Goal: Information Seeking & Learning: Check status

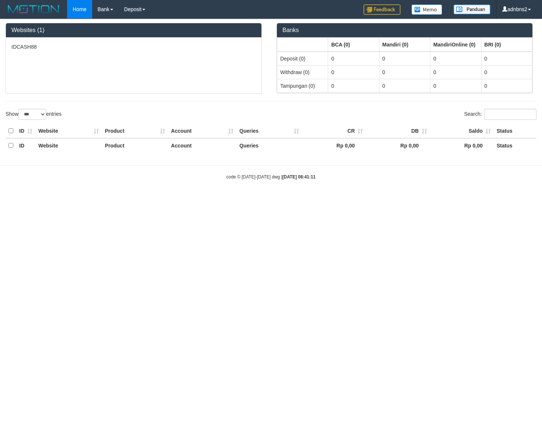
select select "***"
click at [123, 8] on link "Deposit" at bounding box center [135, 9] width 32 height 18
click at [134, 25] on link "PGA History" at bounding box center [148, 26] width 58 height 10
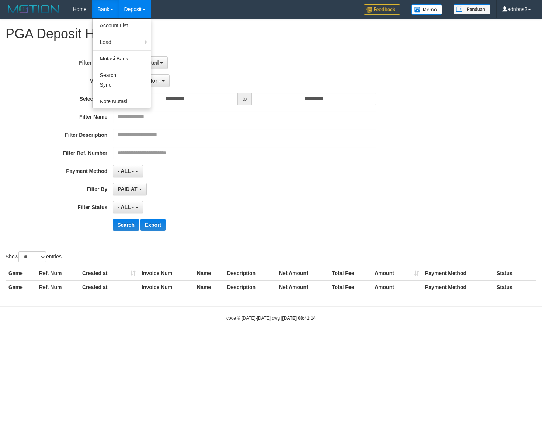
select select
select select "**"
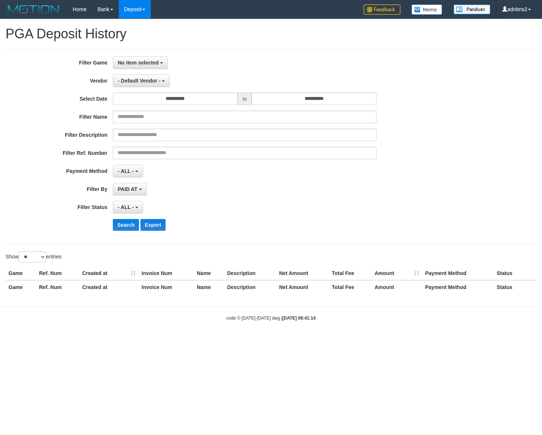
drag, startPoint x: 48, startPoint y: 206, endPoint x: 112, endPoint y: 141, distance: 91.5
click at [48, 200] on div "**********" at bounding box center [226, 146] width 452 height 180
click at [136, 65] on span "No item selected" at bounding box center [138, 63] width 41 height 6
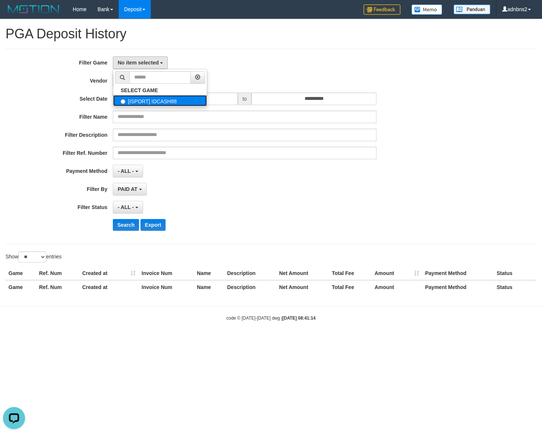
click at [141, 103] on label "[ISPORT] IDCASH88" at bounding box center [160, 100] width 94 height 11
select select "***"
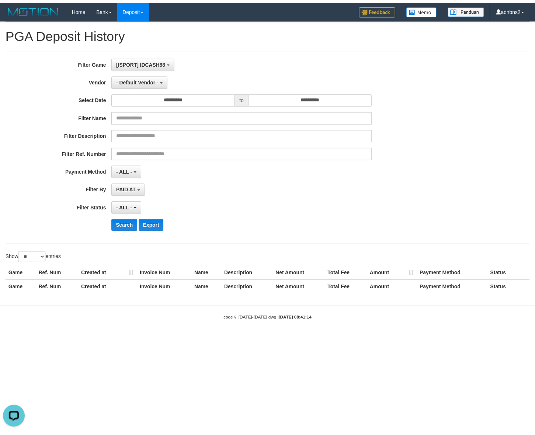
scroll to position [6, 0]
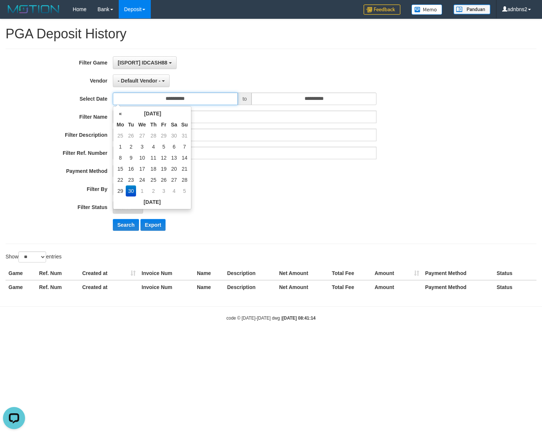
click at [141, 93] on input "**********" at bounding box center [175, 99] width 125 height 13
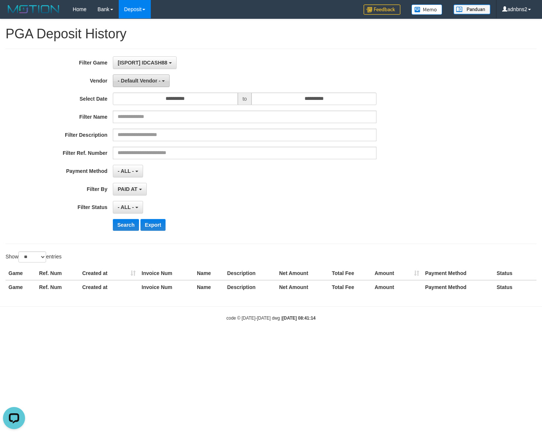
click at [141, 85] on button "- Default Vendor -" at bounding box center [141, 80] width 57 height 13
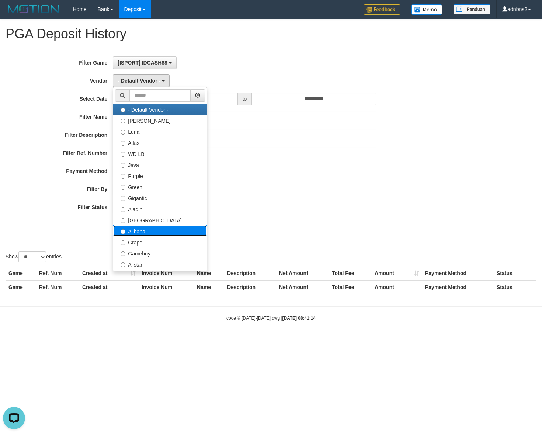
click at [133, 231] on label "Alibaba" at bounding box center [160, 230] width 94 height 11
select select "**********"
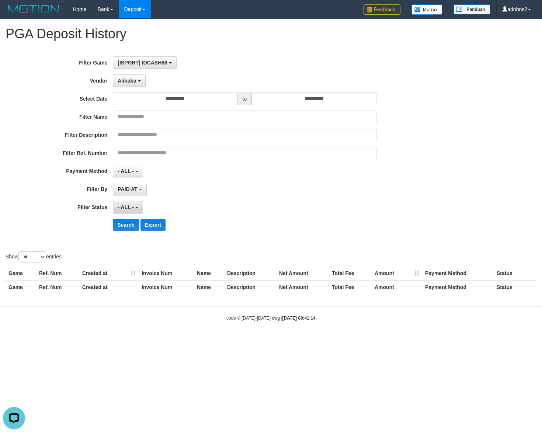
click at [126, 203] on button "- ALL -" at bounding box center [128, 207] width 30 height 13
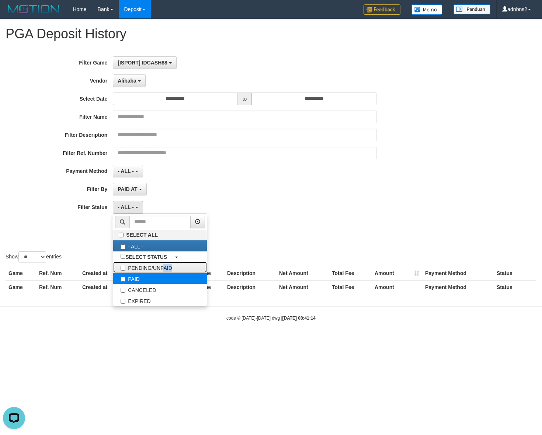
click at [124, 281] on ul "SELECT ALL - ALL - SELECT STATUS PENDING/UNPAID PAID CANCELED EXPIRED" at bounding box center [160, 259] width 94 height 93
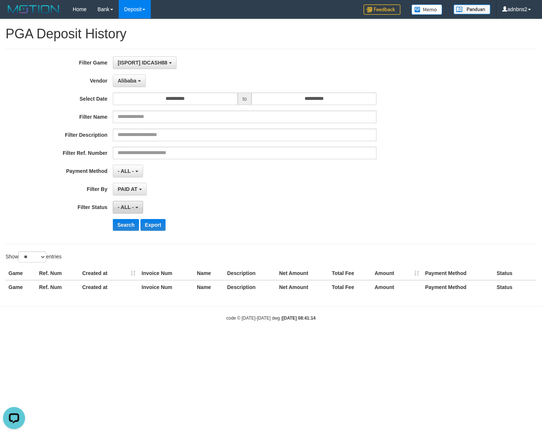
click at [124, 213] on button "- ALL -" at bounding box center [128, 207] width 30 height 13
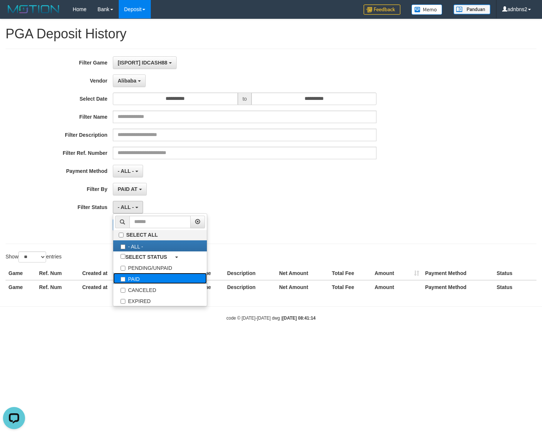
click at [127, 275] on label "PAID" at bounding box center [160, 278] width 94 height 11
select select "*"
drag, startPoint x: 80, startPoint y: 237, endPoint x: 104, endPoint y: 233, distance: 25.0
click at [81, 236] on div "**********" at bounding box center [226, 146] width 452 height 180
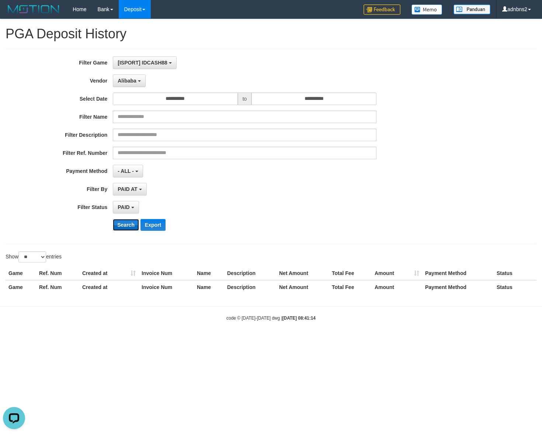
click at [116, 230] on button "Search" at bounding box center [126, 225] width 26 height 12
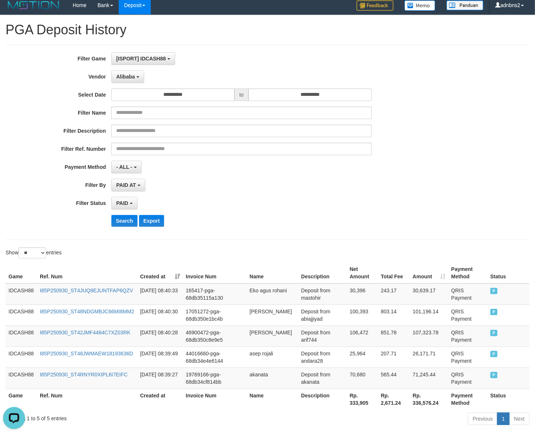
scroll to position [0, 0]
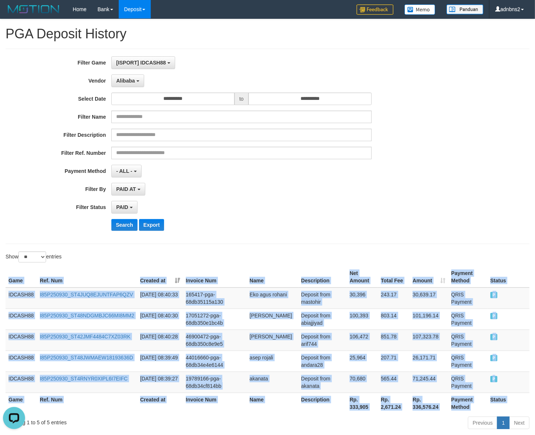
drag, startPoint x: 512, startPoint y: 384, endPoint x: 102, endPoint y: 273, distance: 425.4
click at [0, 284] on div "Game Ref. Num Created at Invoice Num Name Description Net Amount Total Fee Amou…" at bounding box center [267, 340] width 535 height 152
copy table "Game Ref. Num Created at Invoice Num Name Description Net Amount Total Fee Amou…"
click at [301, 222] on div "Search Export" at bounding box center [278, 225] width 334 height 12
drag, startPoint x: 483, startPoint y: 361, endPoint x: 490, endPoint y: 373, distance: 13.7
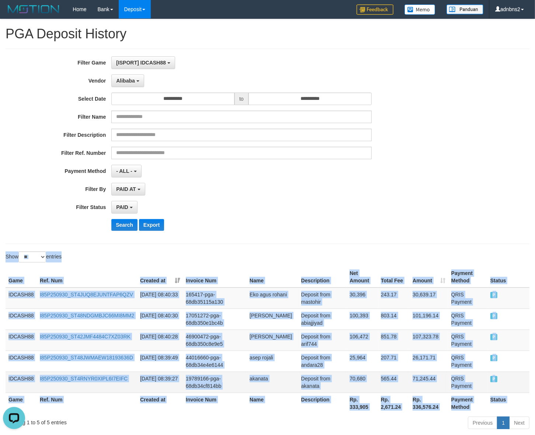
click at [485, 361] on td "QRIS Payment" at bounding box center [467, 361] width 39 height 21
click at [507, 386] on td "P" at bounding box center [508, 382] width 42 height 21
click at [507, 382] on td "P" at bounding box center [508, 382] width 42 height 21
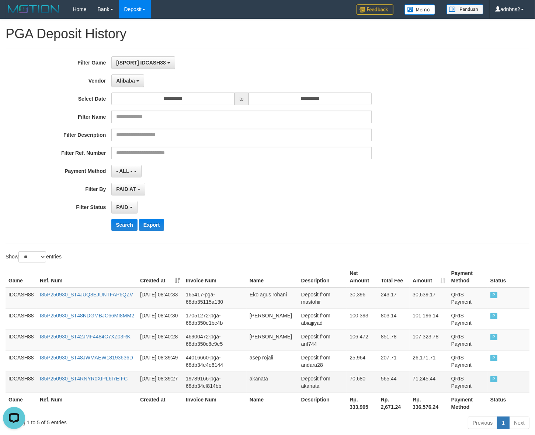
drag, startPoint x: 507, startPoint y: 380, endPoint x: 504, endPoint y: 377, distance: 5.0
click at [507, 379] on td "P" at bounding box center [508, 382] width 42 height 21
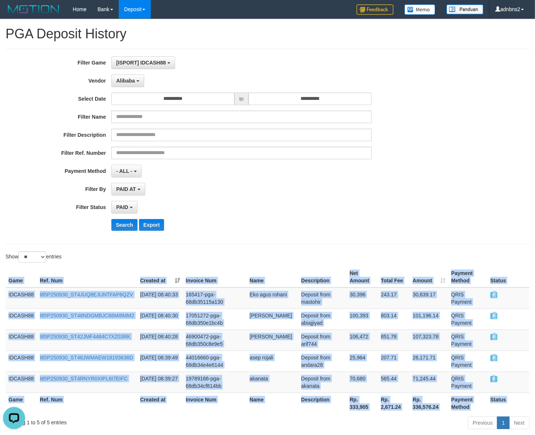
drag, startPoint x: 504, startPoint y: 377, endPoint x: 97, endPoint y: 259, distance: 424.1
click at [4, 286] on div "Game Ref. Num Created at Invoice Num Name Description Net Amount Total Fee Amou…" at bounding box center [267, 340] width 535 height 152
click at [7, 273] on th "Game" at bounding box center [21, 277] width 31 height 21
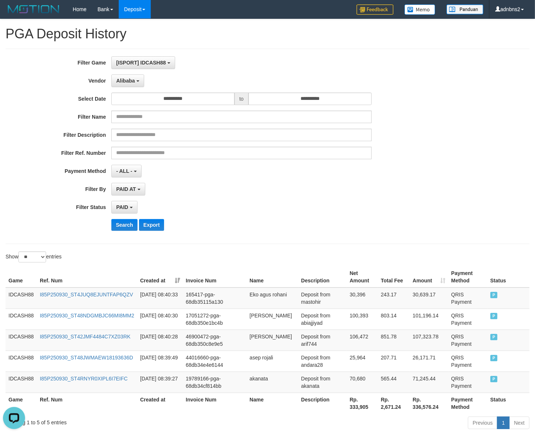
click at [349, 213] on div "PAID SELECT ALL - ALL - SELECT STATUS PENDING/UNPAID PAID CANCELED EXPIRED" at bounding box center [241, 207] width 260 height 13
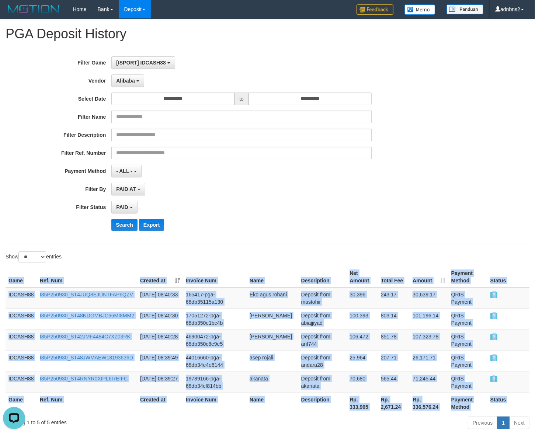
drag, startPoint x: 502, startPoint y: 383, endPoint x: 7, endPoint y: 281, distance: 505.8
click at [7, 281] on table "Game Ref. Num Created at Invoice Num Name Description Net Amount Total Fee Amou…" at bounding box center [268, 340] width 524 height 147
copy table "Game Ref. Num Created at Invoice Num Name Description Net Amount Total Fee Amou…"
click at [128, 222] on button "Search" at bounding box center [124, 225] width 26 height 12
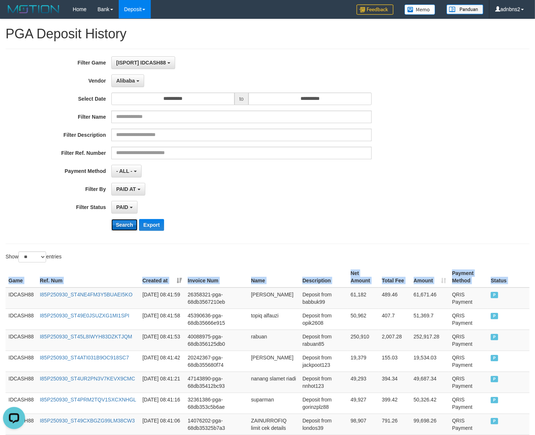
click at [129, 223] on button "Search" at bounding box center [124, 225] width 26 height 12
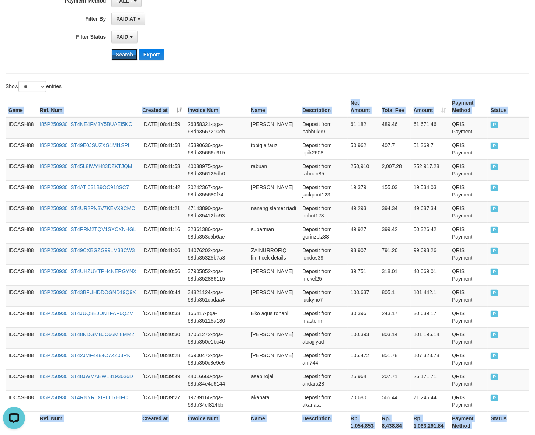
scroll to position [137, 0]
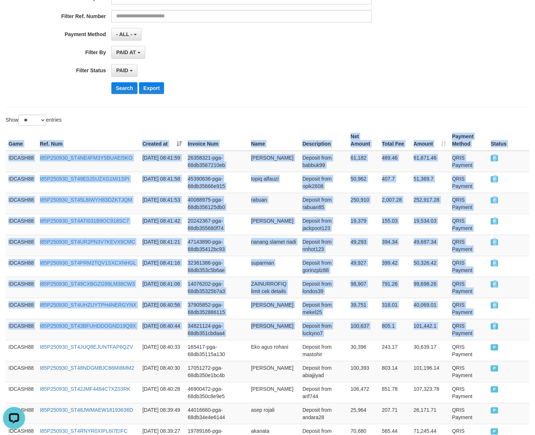
drag, startPoint x: 513, startPoint y: 328, endPoint x: -4, endPoint y: 150, distance: 547.1
click at [0, 150] on html "Toggle navigation Home Bank Account List Load By Website Group [ISPORT] IDCASH8…" at bounding box center [267, 194] width 535 height 662
copy table "Game Ref. Num Created at Invoice Num Name Description Net Amount Total Fee Amou…"
click at [117, 87] on button "Search" at bounding box center [124, 88] width 26 height 12
click at [111, 82] on button "Search" at bounding box center [124, 88] width 26 height 12
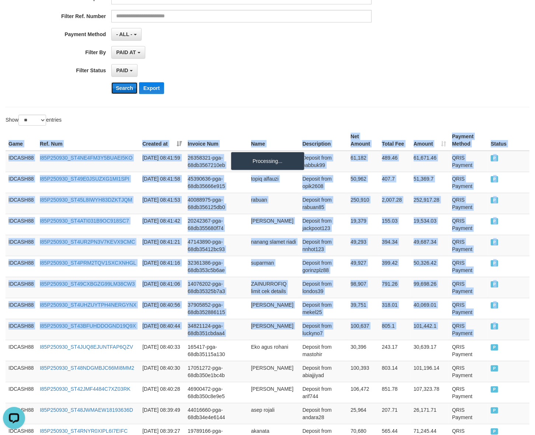
click at [111, 82] on button "Search" at bounding box center [124, 88] width 26 height 12
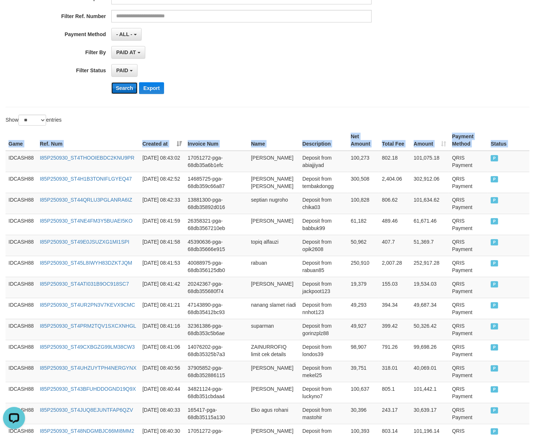
click at [111, 82] on button "Search" at bounding box center [124, 88] width 26 height 12
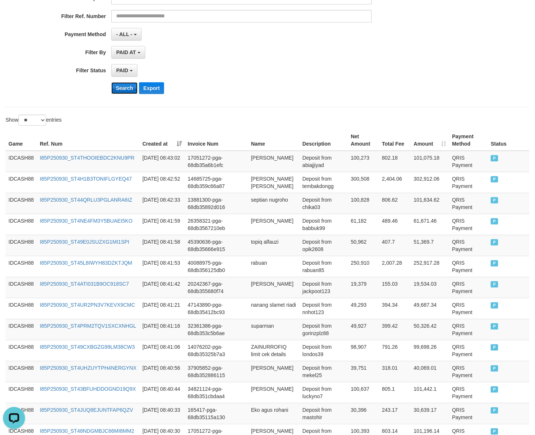
click at [133, 91] on button "Search" at bounding box center [124, 88] width 26 height 12
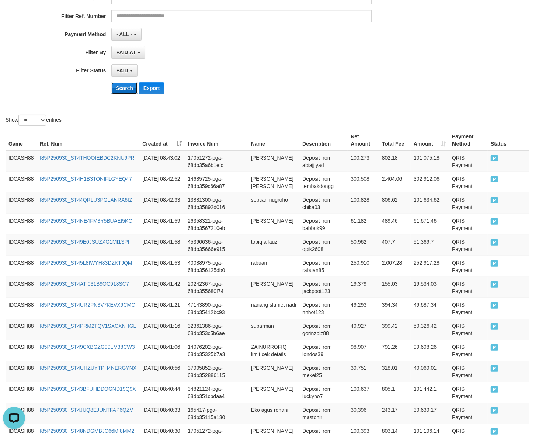
click at [133, 91] on button "Search" at bounding box center [124, 88] width 26 height 12
click at [128, 87] on button "Search" at bounding box center [124, 88] width 26 height 12
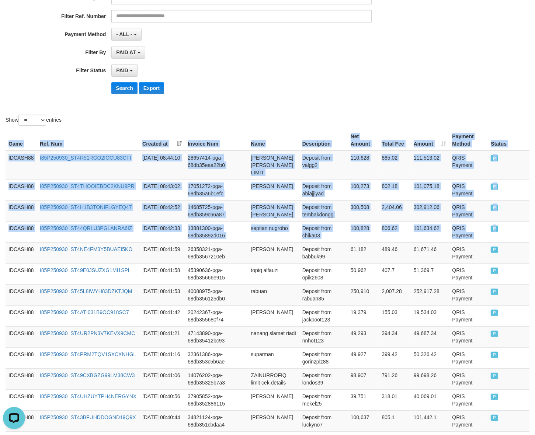
drag, startPoint x: 507, startPoint y: 229, endPoint x: -17, endPoint y: 170, distance: 526.7
click at [0, 170] on html "Toggle navigation Home Bank Account List Load By Website Group [ISPORT] IDCASH8…" at bounding box center [267, 239] width 535 height 753
copy table "Game Ref. Num Created at Invoice Num Name Description Net Amount Total Fee Amou…"
click at [130, 93] on button "Search" at bounding box center [124, 88] width 26 height 12
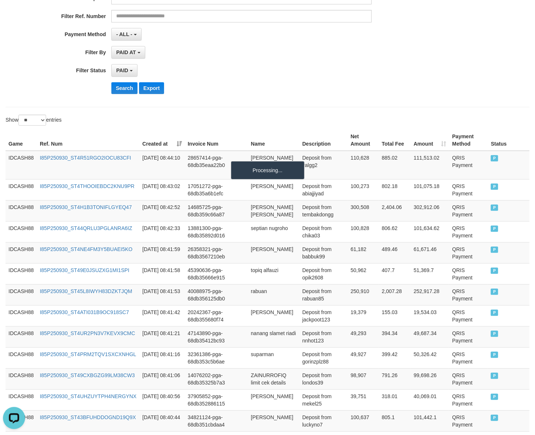
click at [325, 78] on div "**********" at bounding box center [223, 10] width 446 height 180
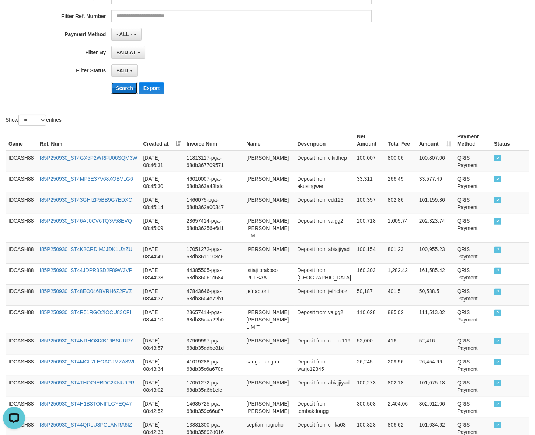
click at [122, 87] on button "Search" at bounding box center [124, 88] width 26 height 12
click at [111, 82] on button "Search" at bounding box center [124, 88] width 26 height 12
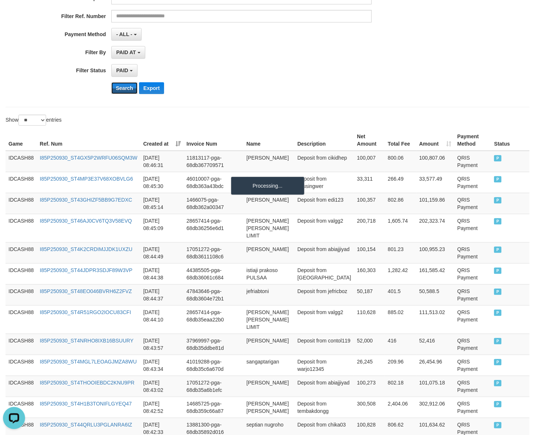
click at [111, 82] on button "Search" at bounding box center [124, 88] width 26 height 12
click at [113, 90] on button "Search" at bounding box center [124, 88] width 26 height 12
click at [281, 78] on div "**********" at bounding box center [223, 10] width 446 height 180
click at [126, 86] on button "Search" at bounding box center [124, 88] width 26 height 12
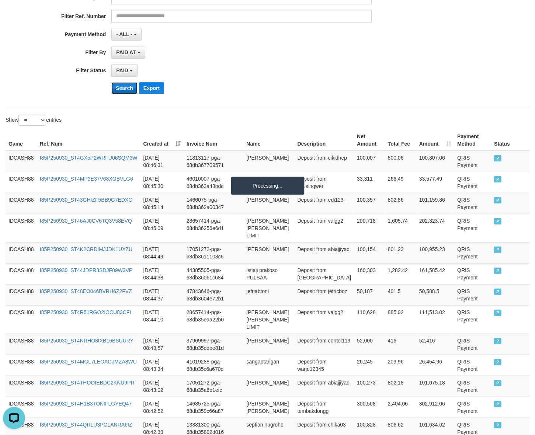
click at [111, 82] on button "Search" at bounding box center [124, 88] width 26 height 12
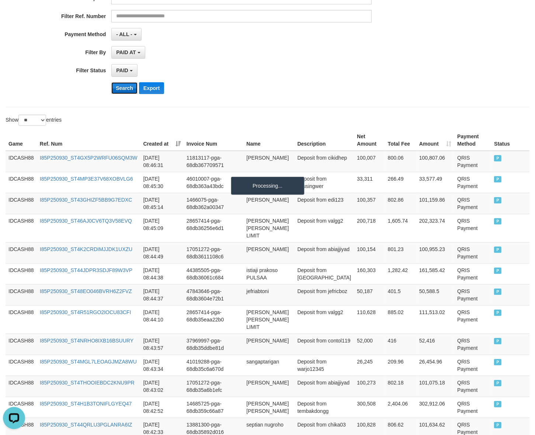
click at [111, 82] on button "Search" at bounding box center [124, 88] width 26 height 12
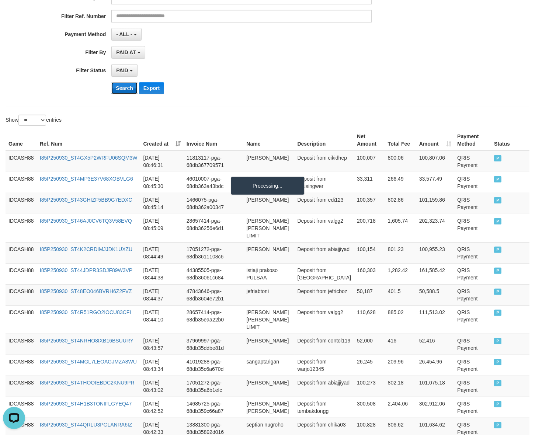
click at [111, 82] on button "Search" at bounding box center [124, 88] width 26 height 12
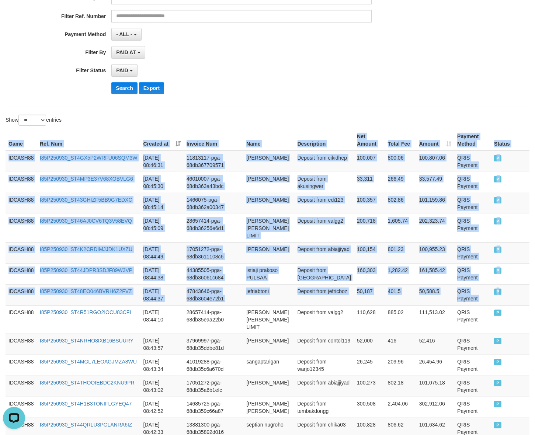
drag, startPoint x: 515, startPoint y: 292, endPoint x: 1, endPoint y: 166, distance: 529.4
click at [1, 166] on div "Game Ref. Num Created at Invoice Num Name Description Net Amount Total Fee Amou…" at bounding box center [267, 421] width 535 height 586
copy table "Game Ref. Num Created at Invoice Num Name Description Net Amount Total Fee Amou…"
click at [123, 94] on button "Search" at bounding box center [124, 88] width 26 height 12
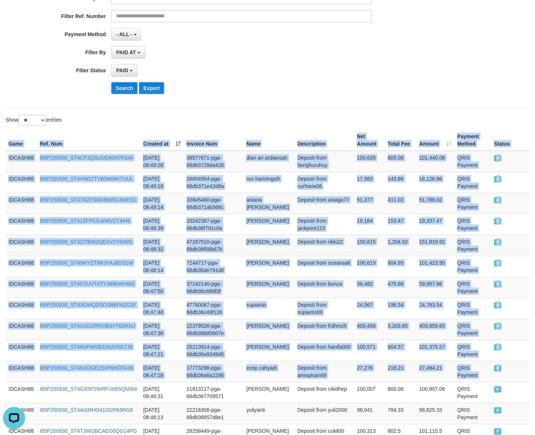
drag, startPoint x: 504, startPoint y: 379, endPoint x: -1, endPoint y: 168, distance: 546.6
click at [0, 168] on html "Toggle navigation Home Bank Account List Load By Website Group [ISPORT] IDCASH8…" at bounding box center [267, 317] width 535 height 908
copy table "Game Ref. Num Created at Invoice Num Name Description Net Amount Total Fee Amou…"
click at [121, 91] on button "Search" at bounding box center [124, 88] width 26 height 12
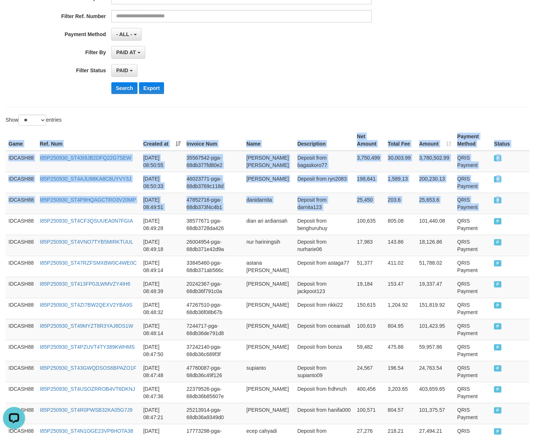
drag, startPoint x: 506, startPoint y: 202, endPoint x: -1, endPoint y: 145, distance: 509.6
click at [0, 145] on html "Toggle navigation Home Bank Account List Load By Website Group [ISPORT] IDCASH8…" at bounding box center [267, 317] width 535 height 908
copy table "Game Ref. Num Created at Invoice Num Name Description Net Amount Total Fee Amou…"
click at [119, 94] on button "Search" at bounding box center [124, 88] width 26 height 12
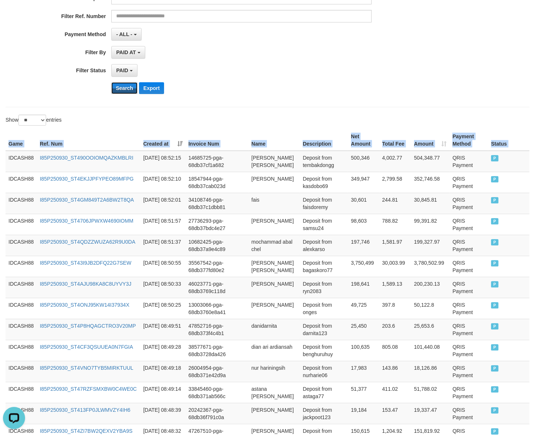
click at [111, 82] on button "Search" at bounding box center [124, 88] width 26 height 12
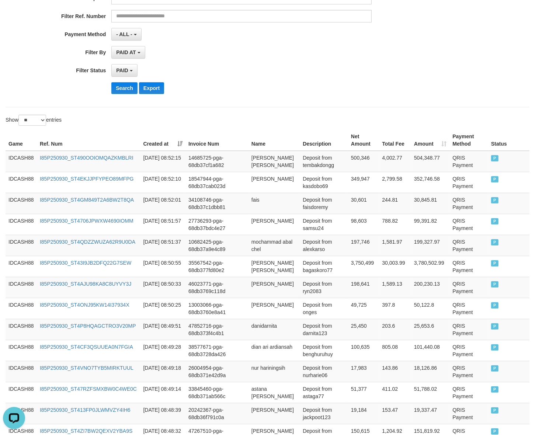
click at [314, 105] on div "**********" at bounding box center [268, 9] width 524 height 195
click at [369, 78] on div "**********" at bounding box center [223, 10] width 446 height 180
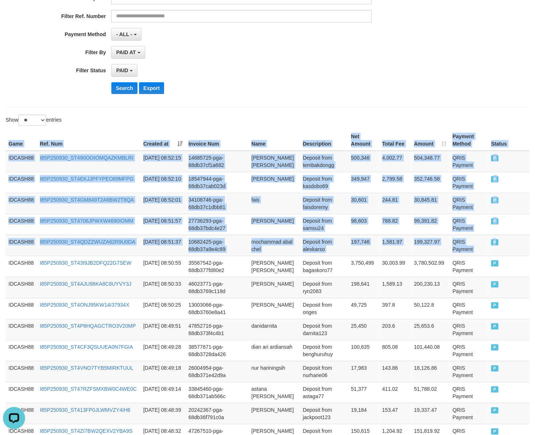
drag, startPoint x: 507, startPoint y: 247, endPoint x: 128, endPoint y: 147, distance: 391.8
click at [0, 160] on html "Toggle navigation Home Bank Account List Load By Website Group [ISPORT] IDCASH8…" at bounding box center [267, 309] width 535 height 893
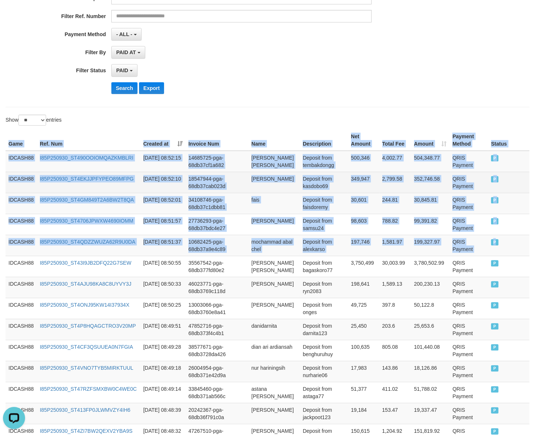
copy table "Game Ref. Num Created at Invoice Num Name Description Net Amount Total Fee Amou…"
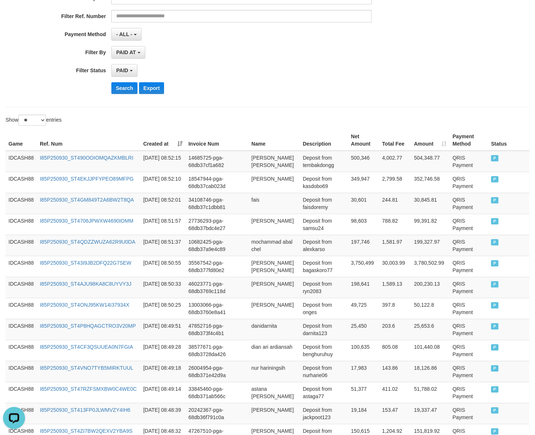
click at [127, 98] on div "**********" at bounding box center [223, 10] width 446 height 180
click at [127, 87] on button "Search" at bounding box center [124, 88] width 26 height 12
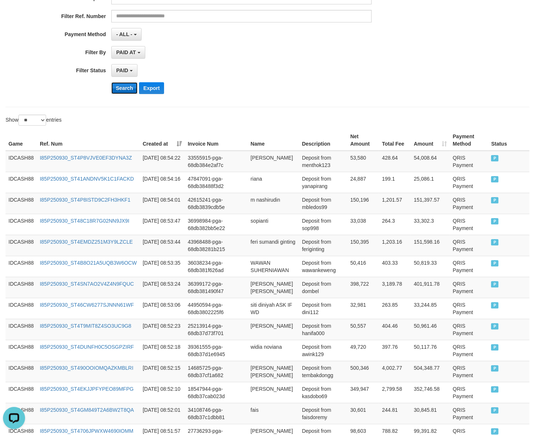
click at [126, 90] on button "Search" at bounding box center [124, 88] width 26 height 12
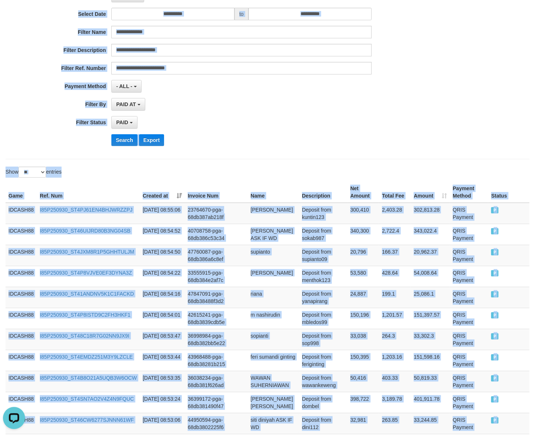
scroll to position [0, 0]
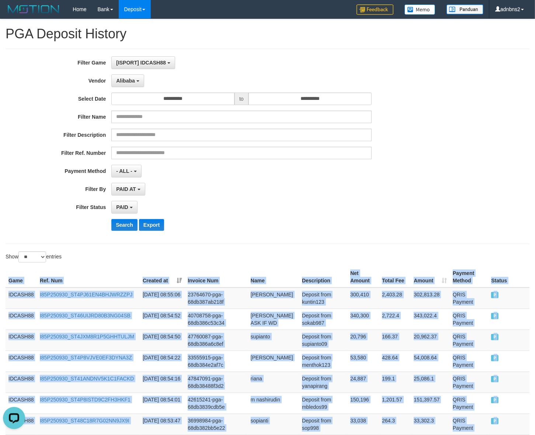
drag, startPoint x: 500, startPoint y: 194, endPoint x: -3, endPoint y: 282, distance: 511.2
copy table "Game Ref. Num Created at Invoice Num Name Description Net Amount Total Fee Amou…"
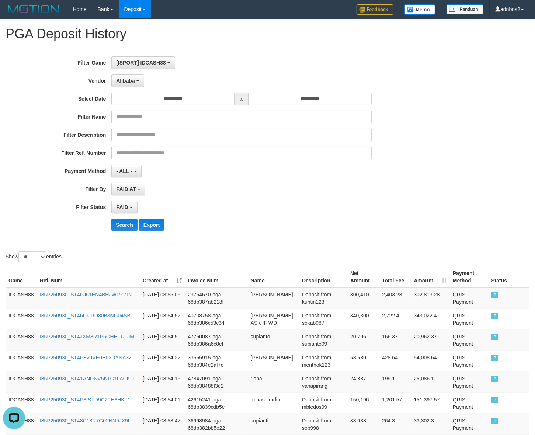
click at [126, 218] on div "**********" at bounding box center [223, 146] width 446 height 180
click at [127, 218] on div "**********" at bounding box center [223, 146] width 446 height 180
click at [129, 228] on button "Search" at bounding box center [124, 225] width 26 height 12
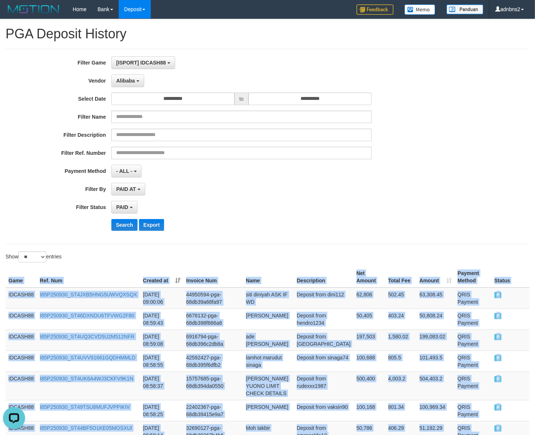
drag, startPoint x: 504, startPoint y: 198, endPoint x: -14, endPoint y: 283, distance: 525.5
copy table "Game Ref. Num Created at Invoice Num Name Description Net Amount Total Fee Amou…"
click at [117, 229] on button "Search" at bounding box center [124, 225] width 26 height 12
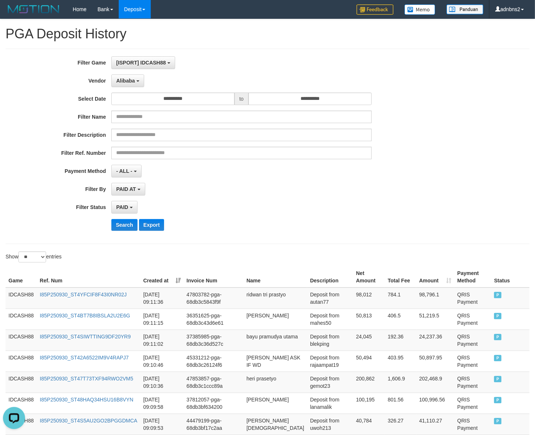
click at [233, 174] on div "- ALL - SELECT ALL - ALL - SELECT PAYMENT METHOD Mandiri BNI OVO CIMB BRI MAYBA…" at bounding box center [241, 171] width 260 height 13
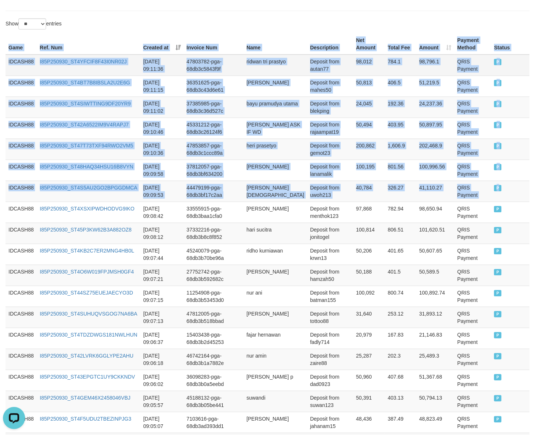
drag, startPoint x: 501, startPoint y: 198, endPoint x: 171, endPoint y: 58, distance: 357.4
click at [0, 62] on html "Toggle navigation Home Bank Account List Load By Website Group [ISPORT] IDCASH8…" at bounding box center [267, 213] width 535 height 893
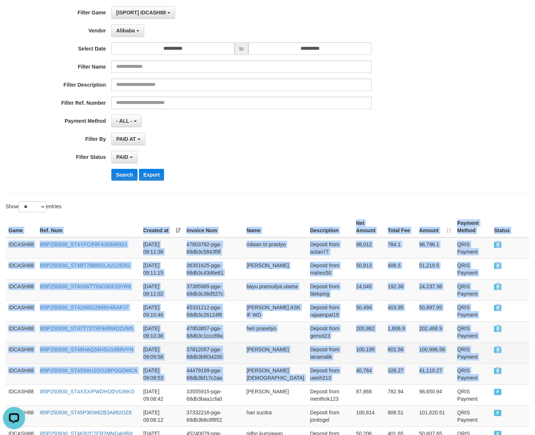
scroll to position [0, 0]
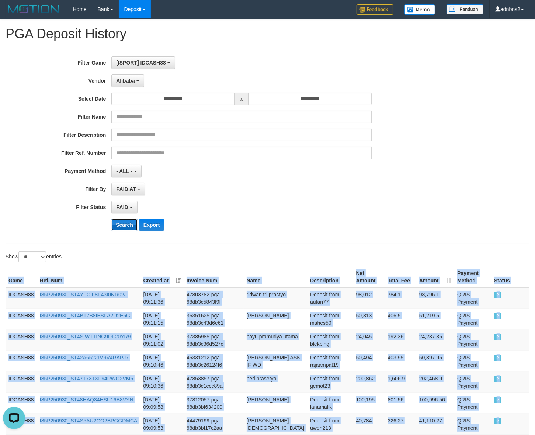
click at [112, 231] on button "Search" at bounding box center [124, 225] width 26 height 12
click at [113, 231] on button "Search" at bounding box center [124, 225] width 26 height 12
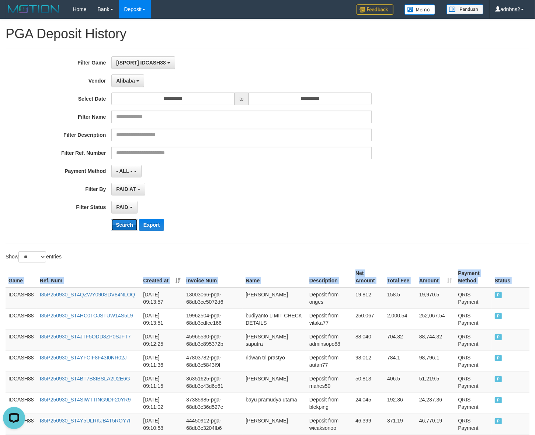
click at [117, 226] on button "Search" at bounding box center [124, 225] width 26 height 12
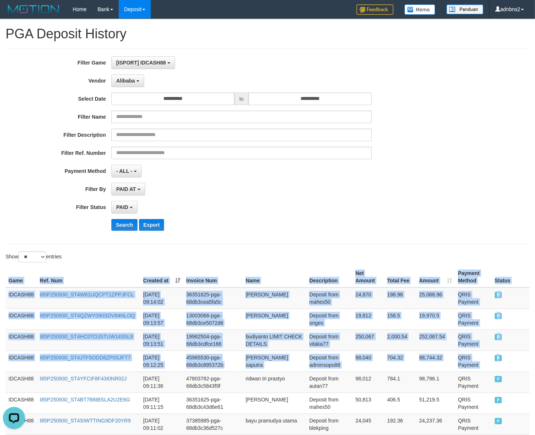
drag, startPoint x: 506, startPoint y: 366, endPoint x: 9, endPoint y: 279, distance: 504.4
click at [124, 223] on button "Search" at bounding box center [124, 225] width 26 height 12
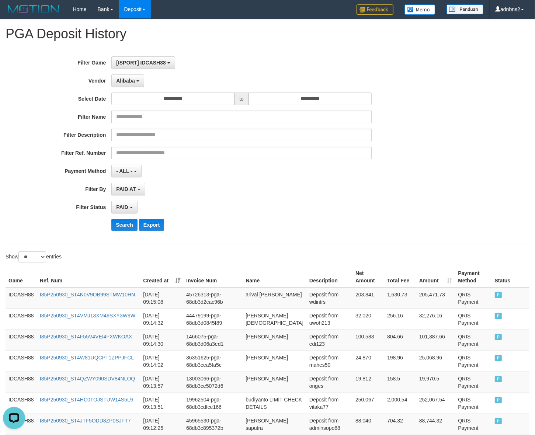
scroll to position [254, 0]
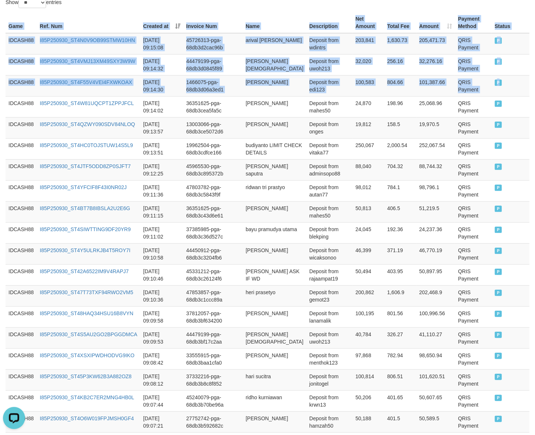
drag, startPoint x: 509, startPoint y: 88, endPoint x: -14, endPoint y: 33, distance: 525.2
click at [0, 33] on html "Toggle navigation Home Bank Account List Load By Website Group [ISPORT] IDCASH8…" at bounding box center [267, 192] width 535 height 893
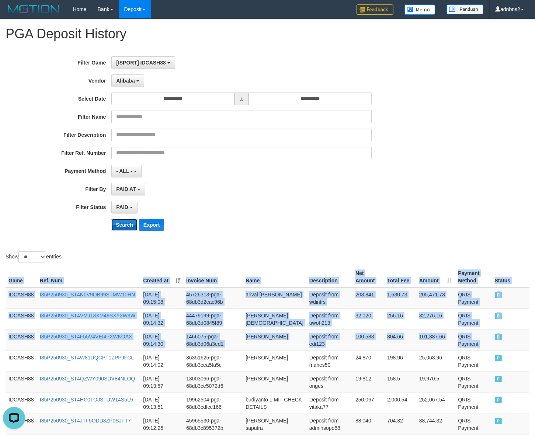
click at [121, 220] on button "Search" at bounding box center [124, 225] width 26 height 12
click at [111, 219] on button "Search" at bounding box center [124, 225] width 26 height 12
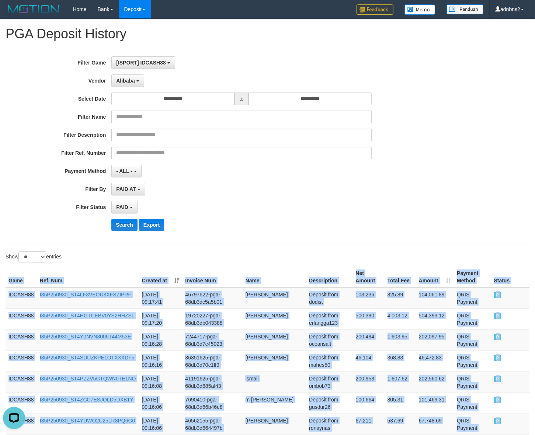
drag, startPoint x: 511, startPoint y: 184, endPoint x: -14, endPoint y: 277, distance: 533.2
click at [126, 229] on button "Search" at bounding box center [124, 225] width 26 height 12
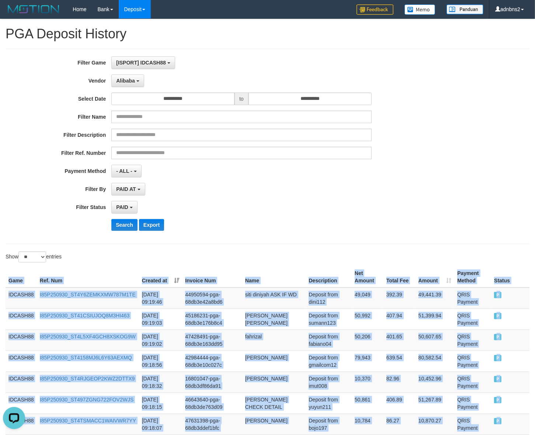
drag, startPoint x: 516, startPoint y: 194, endPoint x: 4, endPoint y: 269, distance: 517.1
click at [121, 226] on button "Search" at bounding box center [124, 225] width 26 height 12
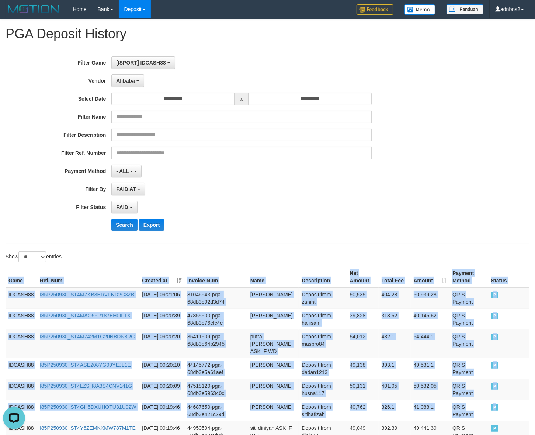
drag, startPoint x: 511, startPoint y: 408, endPoint x: 93, endPoint y: 283, distance: 436.4
click at [120, 224] on button "Search" at bounding box center [124, 225] width 26 height 12
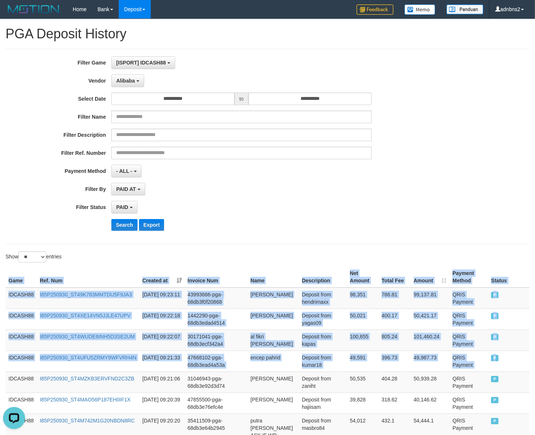
drag, startPoint x: 509, startPoint y: 363, endPoint x: -7, endPoint y: 267, distance: 525.0
click at [128, 231] on button "Search" at bounding box center [124, 225] width 26 height 12
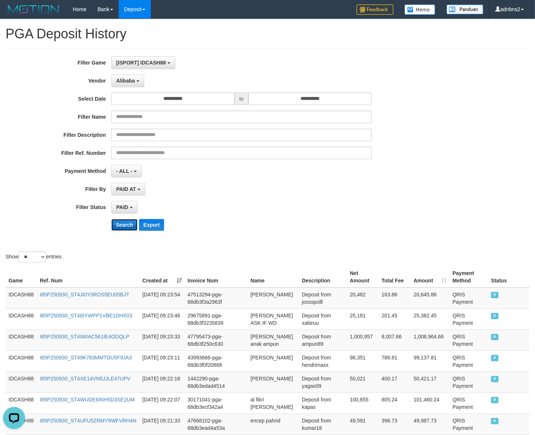
click at [130, 230] on button "Search" at bounding box center [124, 225] width 26 height 12
click at [130, 222] on button "Search" at bounding box center [124, 225] width 26 height 12
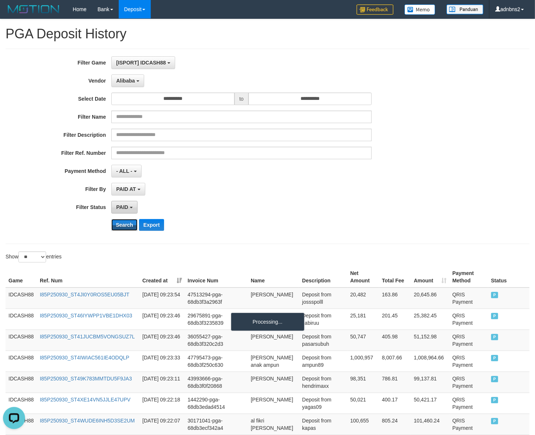
click at [111, 219] on button "Search" at bounding box center [124, 225] width 26 height 12
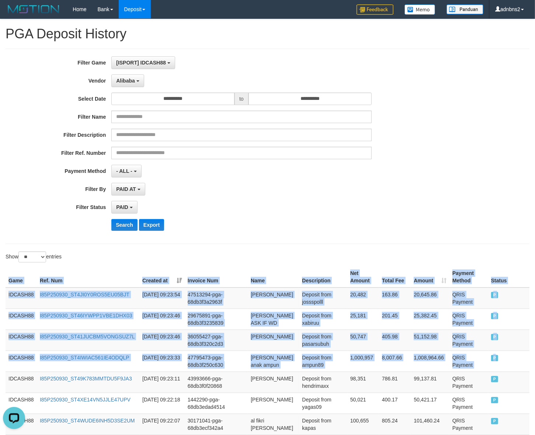
drag, startPoint x: 502, startPoint y: 375, endPoint x: -29, endPoint y: 301, distance: 536.7
click at [115, 220] on button "Search" at bounding box center [124, 225] width 26 height 12
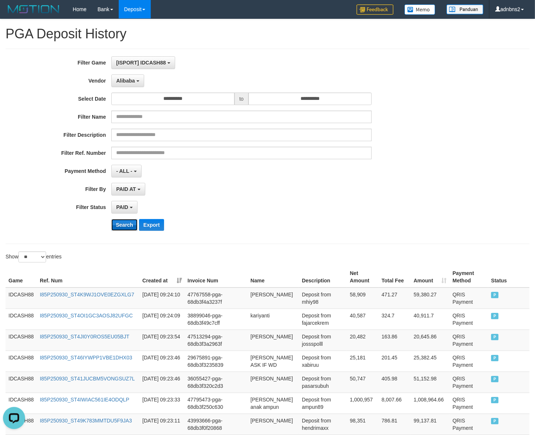
click at [133, 223] on button "Search" at bounding box center [124, 225] width 26 height 12
click at [111, 219] on button "Search" at bounding box center [124, 225] width 26 height 12
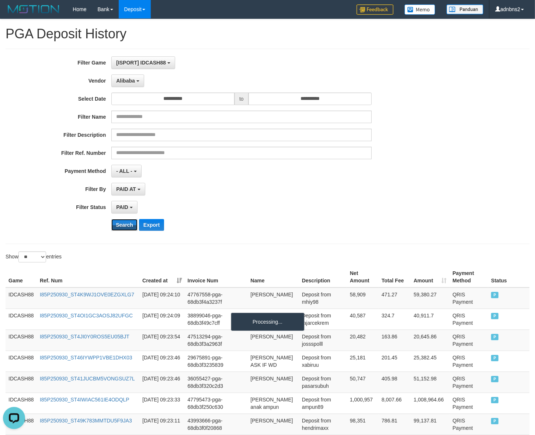
click at [111, 219] on button "Search" at bounding box center [124, 225] width 26 height 12
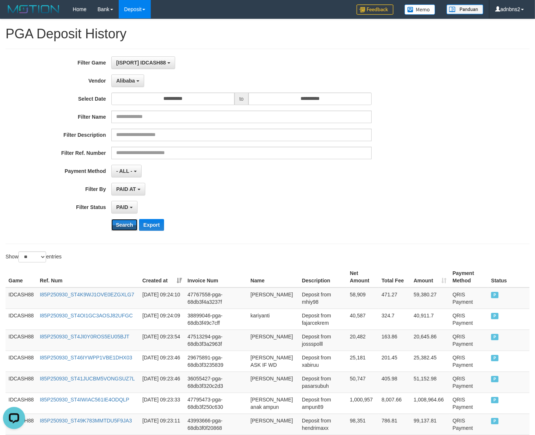
click at [111, 219] on button "Search" at bounding box center [124, 225] width 26 height 12
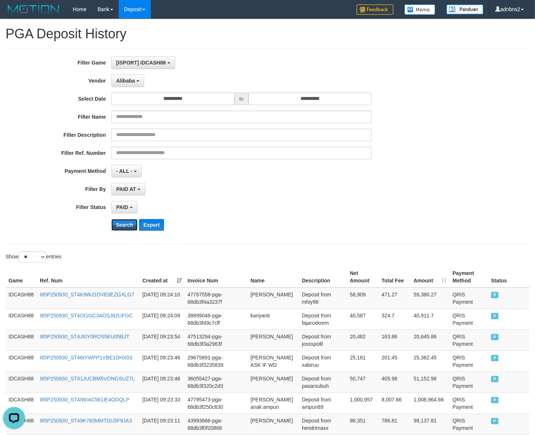
click at [111, 219] on button "Search" at bounding box center [124, 225] width 26 height 12
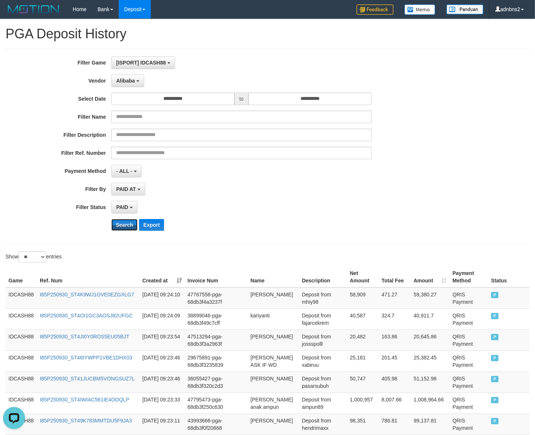
click at [111, 219] on button "Search" at bounding box center [124, 225] width 26 height 12
click at [120, 232] on div "**********" at bounding box center [223, 146] width 446 height 180
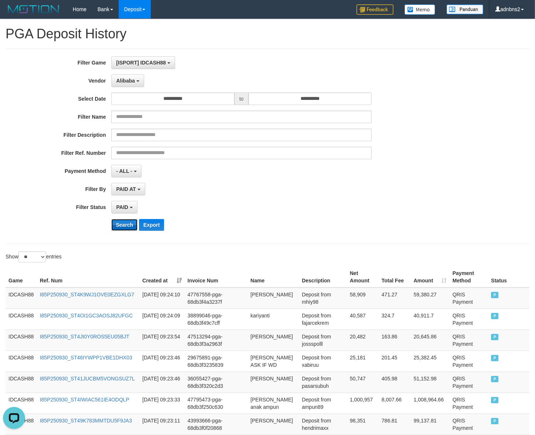
click at [120, 226] on button "Search" at bounding box center [124, 225] width 26 height 12
click at [111, 219] on button "Search" at bounding box center [124, 225] width 26 height 12
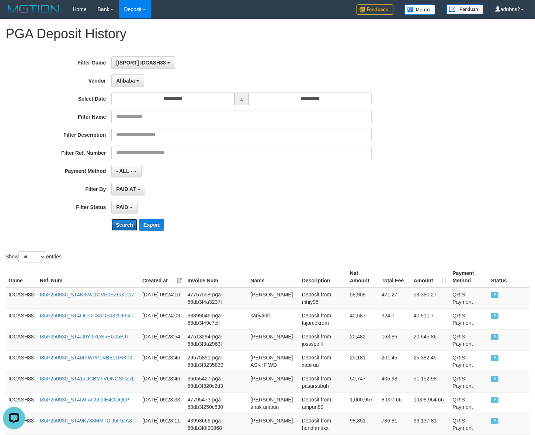
click at [115, 229] on button "Search" at bounding box center [124, 225] width 26 height 12
click at [112, 229] on button "Search" at bounding box center [124, 225] width 26 height 12
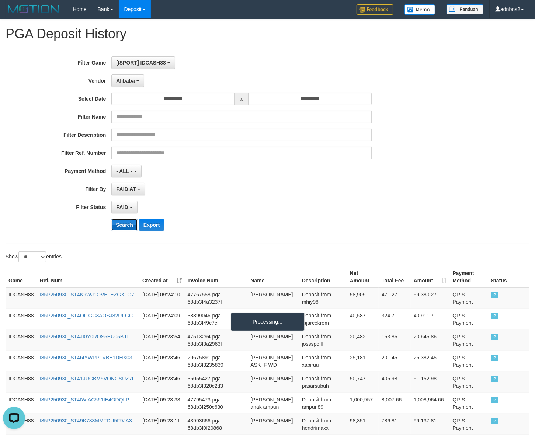
click at [112, 229] on button "Search" at bounding box center [124, 225] width 26 height 12
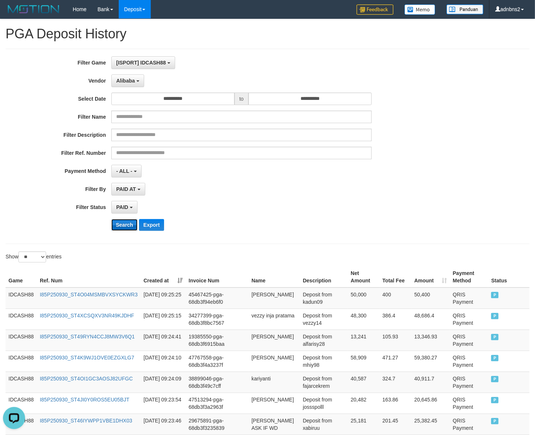
click at [128, 227] on button "Search" at bounding box center [124, 225] width 26 height 12
click at [117, 218] on div "**********" at bounding box center [223, 146] width 446 height 180
click at [123, 219] on div "**********" at bounding box center [223, 146] width 446 height 180
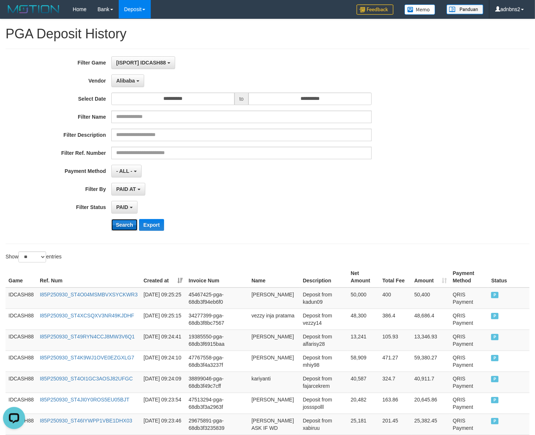
click at [119, 228] on button "Search" at bounding box center [124, 225] width 26 height 12
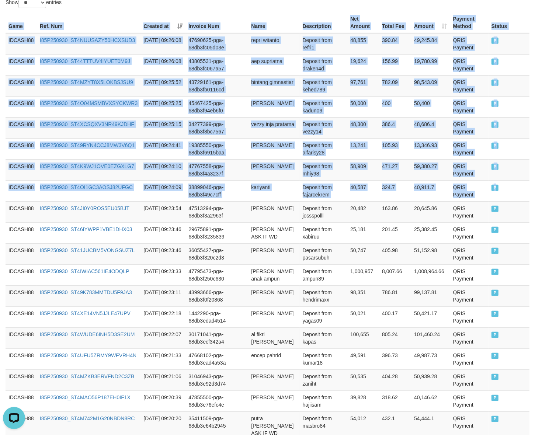
drag, startPoint x: 509, startPoint y: 192, endPoint x: -9, endPoint y: 32, distance: 541.9
click at [0, 32] on html "Toggle navigation Home Bank Account List Load By Website Group [ISPORT] IDCASH8…" at bounding box center [267, 196] width 535 height 900
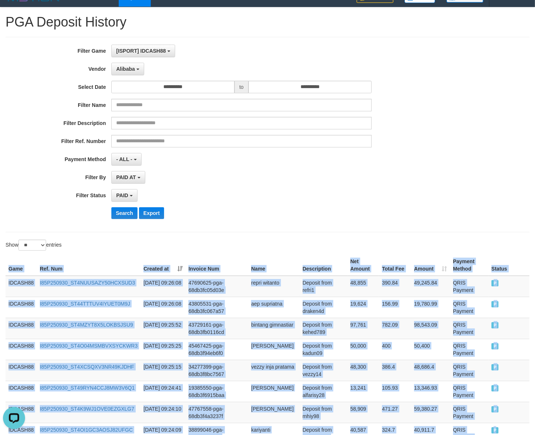
scroll to position [0, 0]
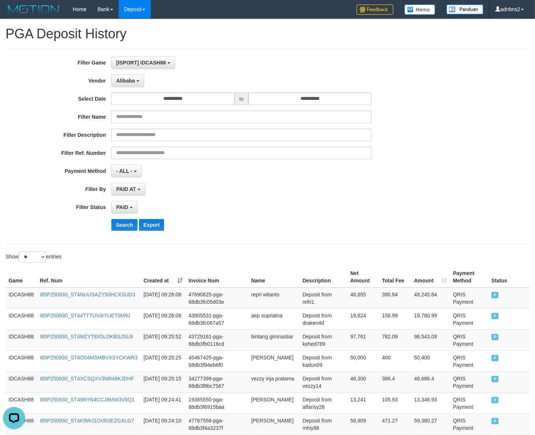
click at [119, 216] on div "**********" at bounding box center [223, 146] width 446 height 180
click at [119, 222] on button "Search" at bounding box center [124, 225] width 26 height 12
click at [116, 222] on button "Search" at bounding box center [124, 225] width 26 height 12
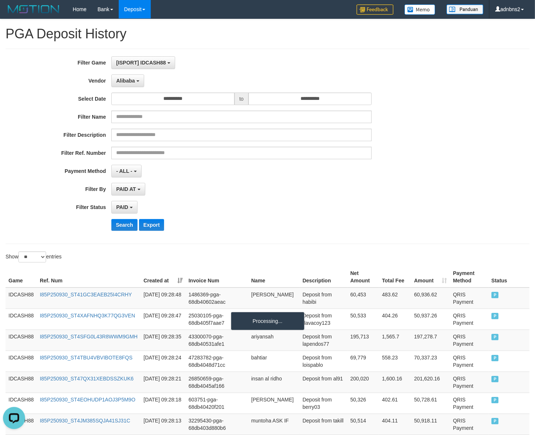
scroll to position [476, 0]
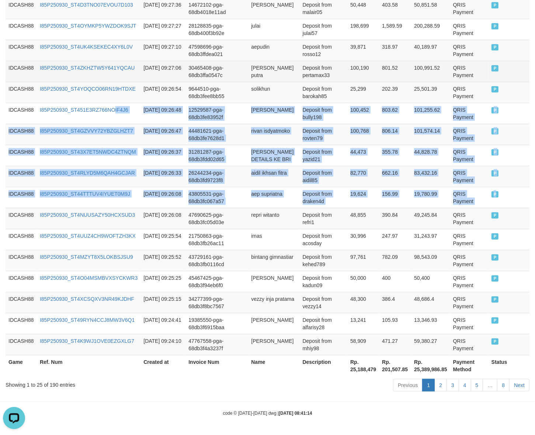
drag, startPoint x: 504, startPoint y: 202, endPoint x: 94, endPoint y: 69, distance: 430.3
click at [104, 87] on tbody "IDCASH88 I85P250930_ST41GC3EAEB25I4CRHY [DATE] 09:28:48 1486369-pga-68db40602ae…" at bounding box center [268, 93] width 524 height 526
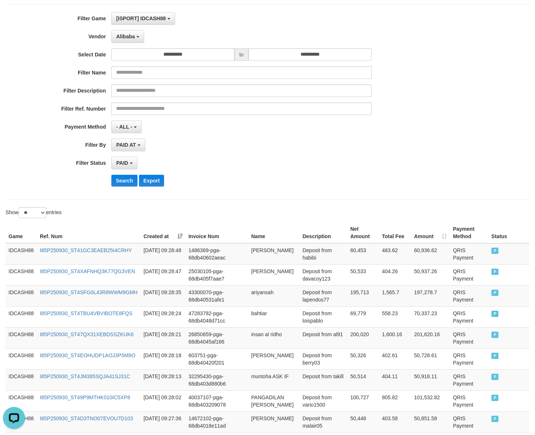
scroll to position [0, 0]
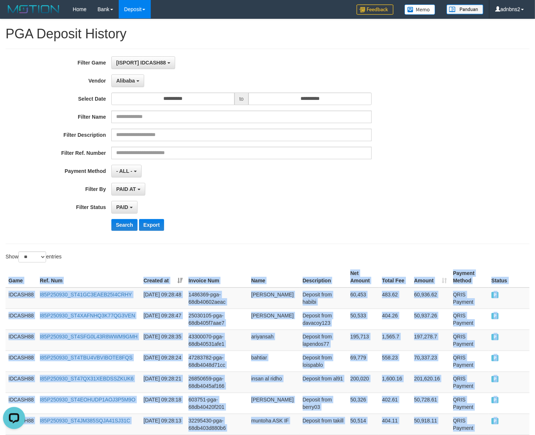
click at [120, 220] on button "Search" at bounding box center [124, 225] width 26 height 12
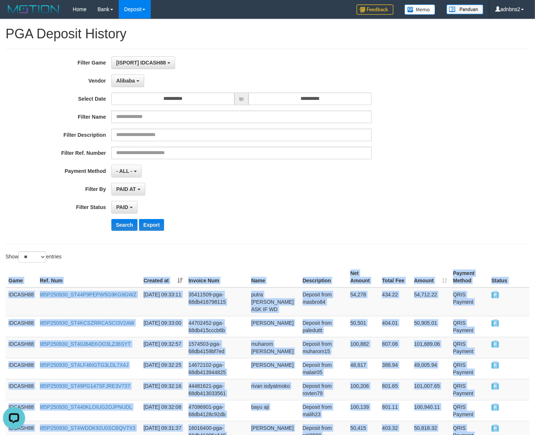
drag, startPoint x: 516, startPoint y: 216, endPoint x: 7, endPoint y: 277, distance: 513.1
click at [120, 229] on button "Search" at bounding box center [124, 225] width 26 height 12
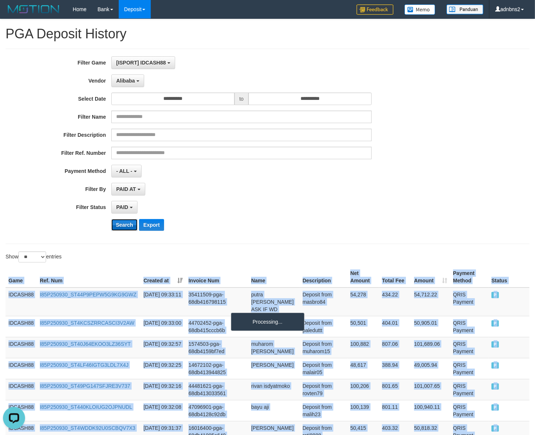
click at [120, 229] on button "Search" at bounding box center [124, 225] width 26 height 12
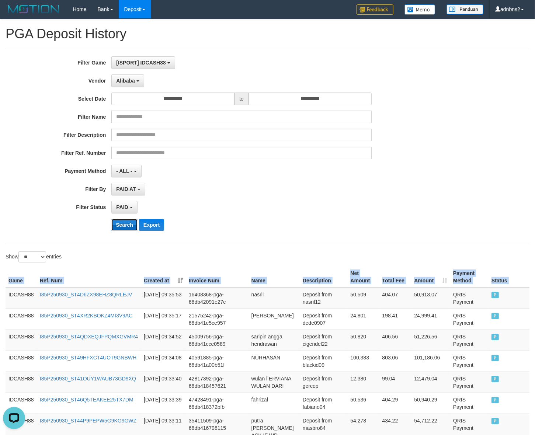
click at [131, 222] on button "Search" at bounding box center [124, 225] width 26 height 12
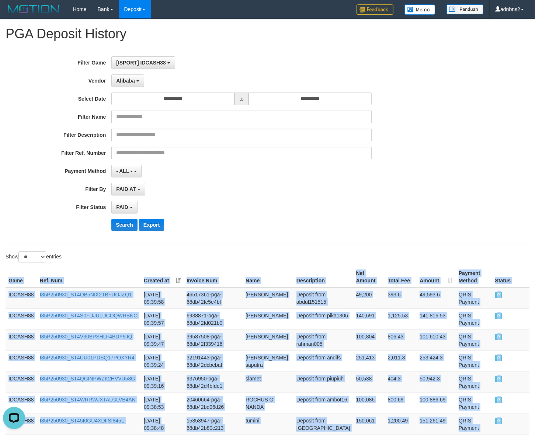
drag, startPoint x: 512, startPoint y: 262, endPoint x: -10, endPoint y: 284, distance: 522.8
click at [124, 228] on button "Search" at bounding box center [124, 225] width 26 height 12
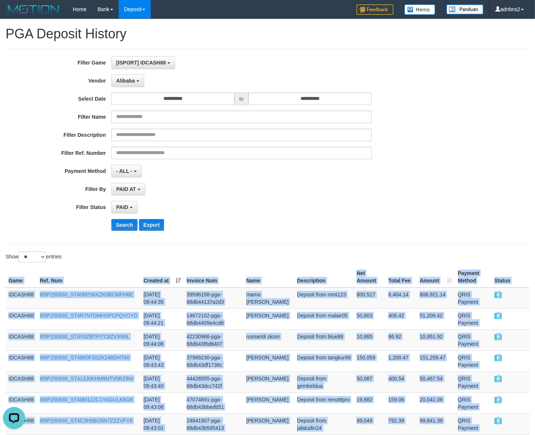
drag, startPoint x: 506, startPoint y: 201, endPoint x: -3, endPoint y: 278, distance: 514.4
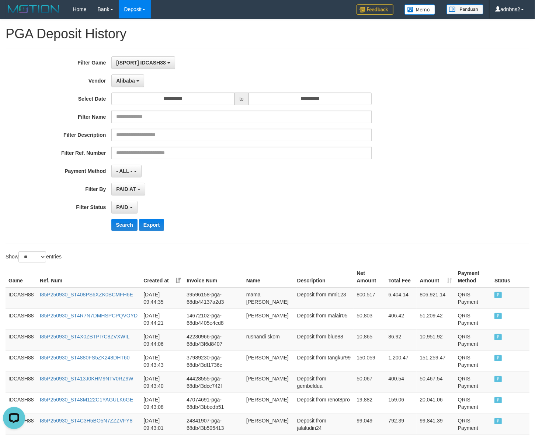
click at [109, 227] on div "Search Export" at bounding box center [223, 225] width 446 height 12
click at [112, 229] on button "Search" at bounding box center [124, 225] width 26 height 12
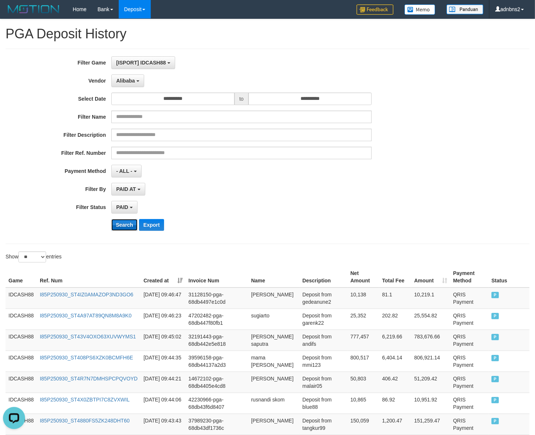
click at [112, 229] on button "Search" at bounding box center [124, 225] width 26 height 12
click at [121, 226] on button "Search" at bounding box center [124, 225] width 26 height 12
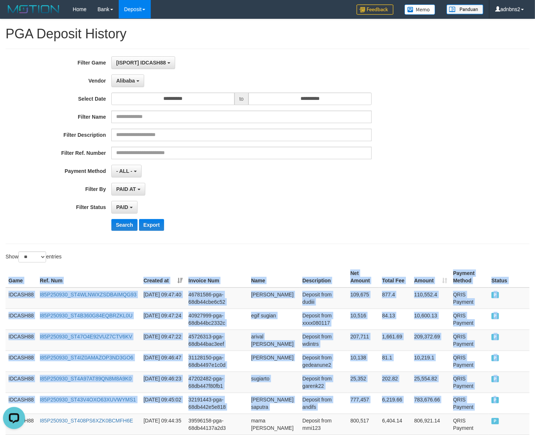
drag, startPoint x: 518, startPoint y: 403, endPoint x: -12, endPoint y: 290, distance: 541.5
click at [117, 223] on button "Search" at bounding box center [124, 225] width 26 height 12
click at [118, 223] on button "Search" at bounding box center [124, 225] width 26 height 12
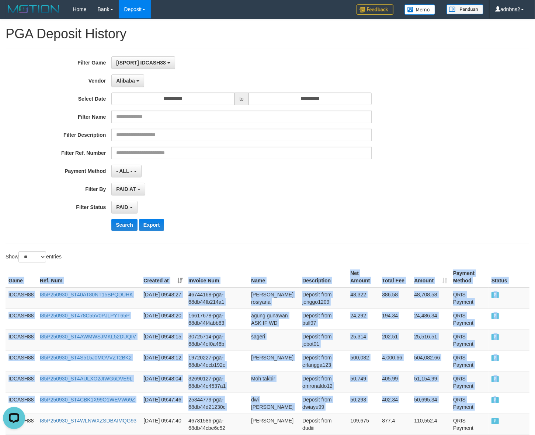
drag, startPoint x: 496, startPoint y: 402, endPoint x: 10, endPoint y: 283, distance: 500.8
click at [114, 229] on button "Search" at bounding box center [124, 225] width 26 height 12
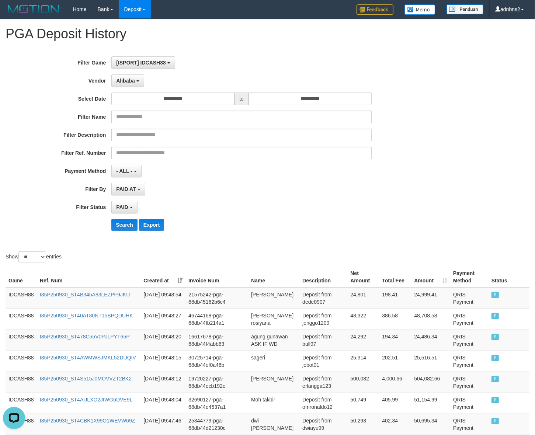
click at [111, 232] on div "**********" at bounding box center [223, 146] width 446 height 180
click at [121, 234] on div "**********" at bounding box center [223, 146] width 446 height 180
click at [125, 227] on button "Search" at bounding box center [124, 225] width 26 height 12
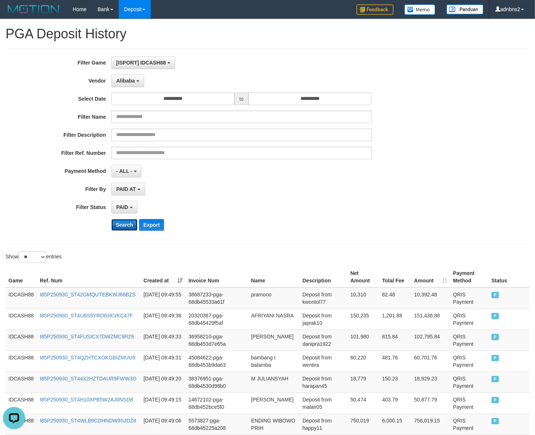
drag, startPoint x: 115, startPoint y: 229, endPoint x: 110, endPoint y: 229, distance: 4.8
click at [111, 229] on button "Search" at bounding box center [124, 225] width 26 height 12
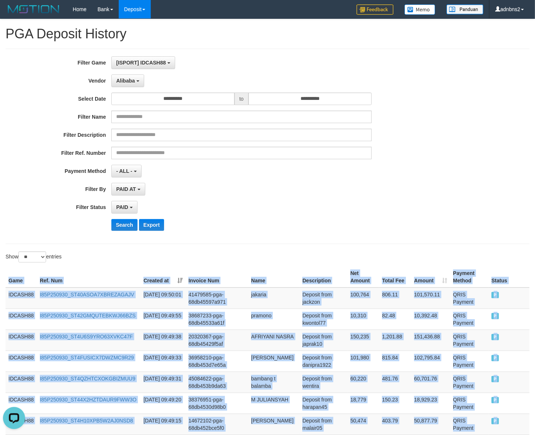
drag, startPoint x: 519, startPoint y: 217, endPoint x: 2, endPoint y: 282, distance: 520.9
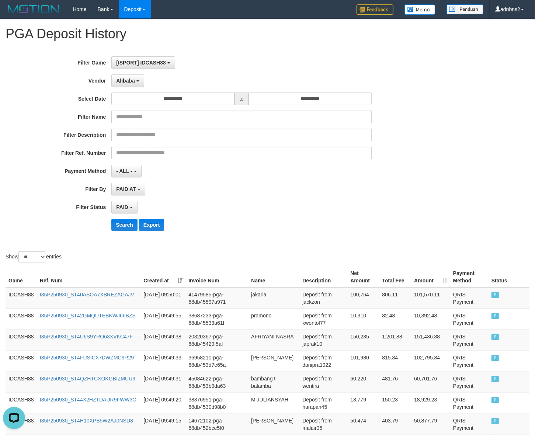
click at [115, 232] on div "**********" at bounding box center [223, 146] width 446 height 180
click at [123, 226] on button "Search" at bounding box center [124, 225] width 26 height 12
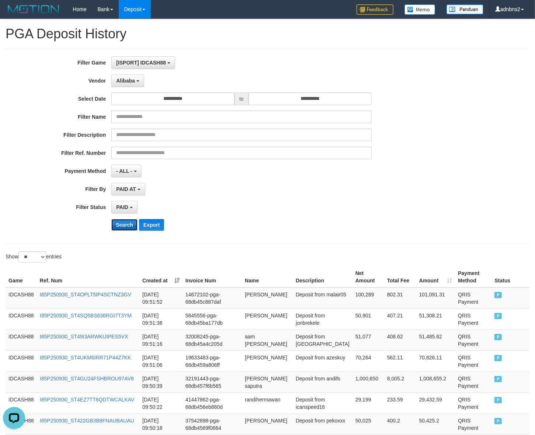
click at [112, 228] on button "Search" at bounding box center [124, 225] width 26 height 12
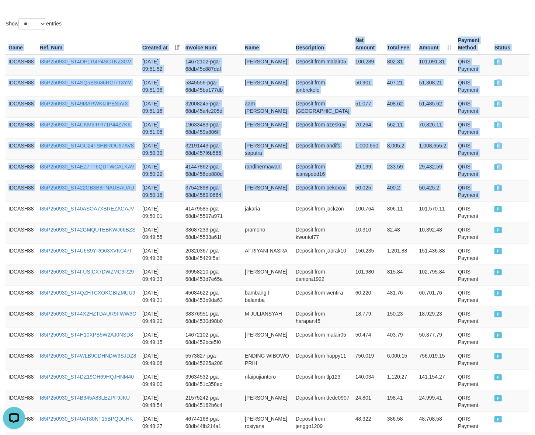
drag, startPoint x: 510, startPoint y: 195, endPoint x: 6, endPoint y: 51, distance: 524.1
click at [6, 51] on table "Game Ref. Num Created at Invoice Num Name Description Net Amount Total Fee Amou…" at bounding box center [268, 317] width 524 height 567
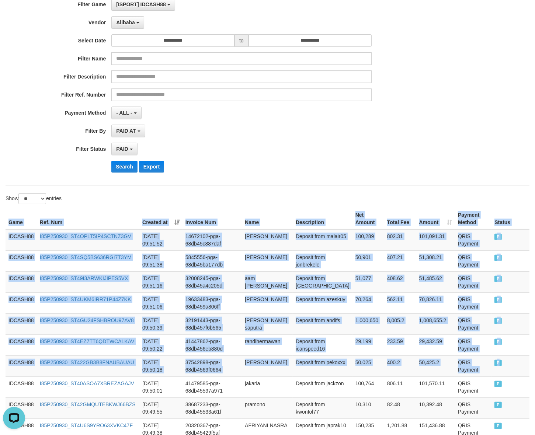
scroll to position [0, 0]
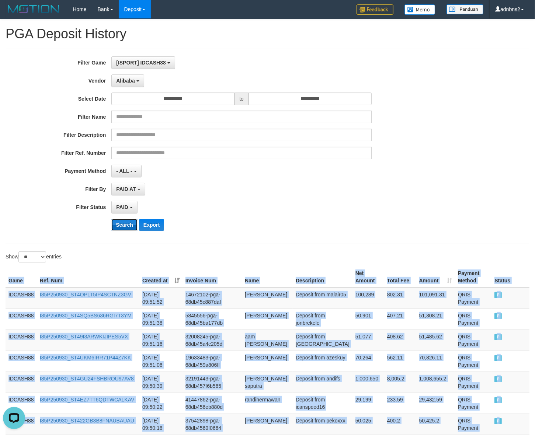
click at [113, 226] on button "Search" at bounding box center [124, 225] width 26 height 12
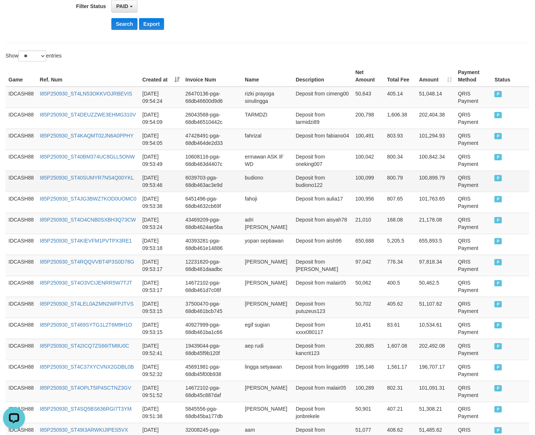
scroll to position [196, 0]
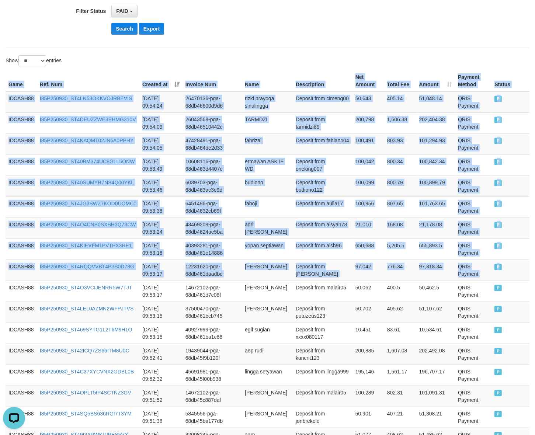
drag, startPoint x: 502, startPoint y: 267, endPoint x: 3, endPoint y: 84, distance: 531.8
click at [3, 84] on div "Game Ref. Num Created at Invoice Num Name Description Net Amount Total Fee Amou…" at bounding box center [267, 354] width 535 height 572
click at [118, 29] on button "Search" at bounding box center [124, 29] width 26 height 12
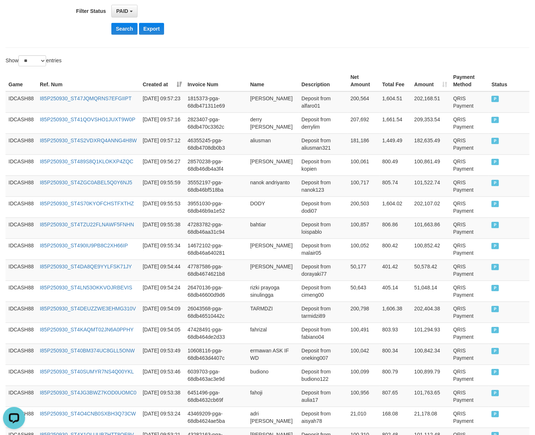
click at [119, 27] on button "Search" at bounding box center [124, 29] width 26 height 12
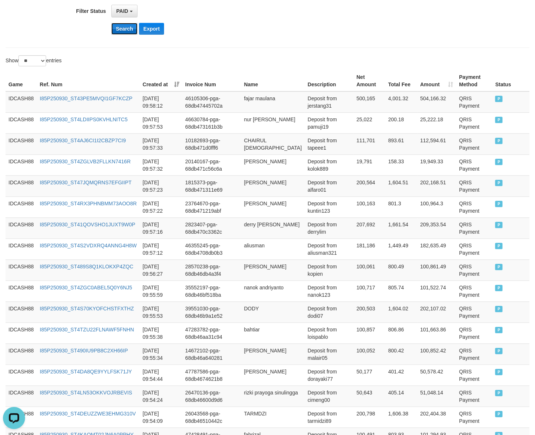
click at [117, 33] on button "Search" at bounding box center [124, 29] width 26 height 12
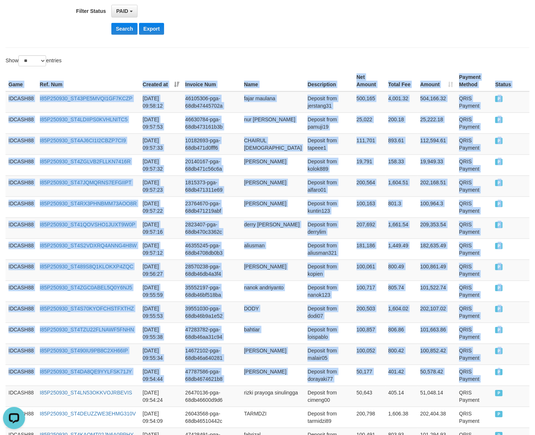
drag, startPoint x: 506, startPoint y: 382, endPoint x: 5, endPoint y: 93, distance: 578.5
click at [5, 93] on div "Game Ref. Num Created at Invoice Num Name Description Net Amount Total Fee Amou…" at bounding box center [267, 354] width 535 height 572
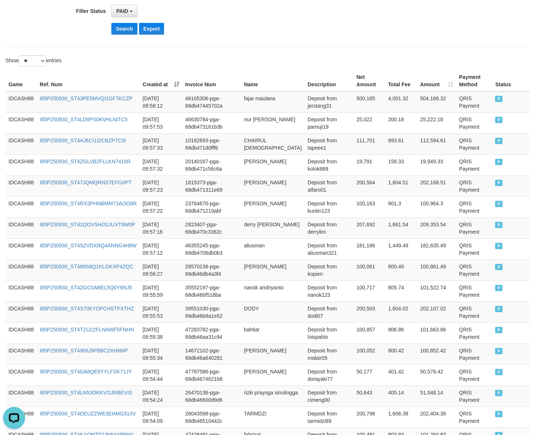
click at [118, 32] on button "Search" at bounding box center [124, 29] width 26 height 12
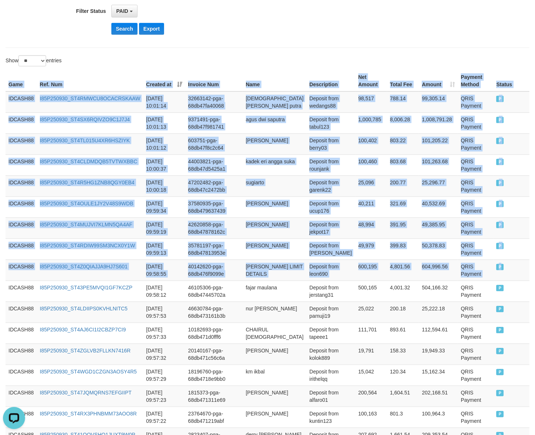
drag, startPoint x: 509, startPoint y: 278, endPoint x: 375, endPoint y: 138, distance: 193.4
click at [8, 88] on table "Game Ref. Num Created at Invoice Num Name Description Net Amount Total Fee Amou…" at bounding box center [268, 353] width 524 height 567
click at [120, 34] on button "Search" at bounding box center [124, 29] width 26 height 12
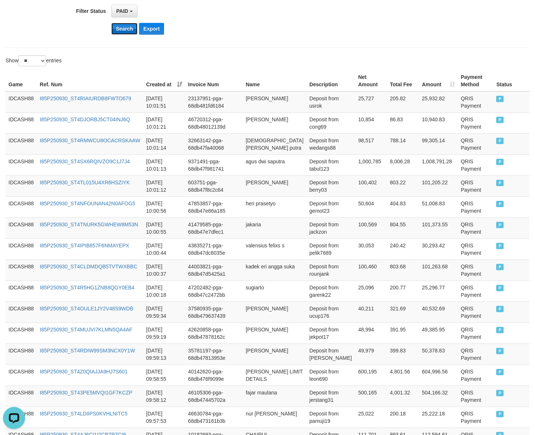
click at [131, 34] on button "Search" at bounding box center [124, 29] width 26 height 12
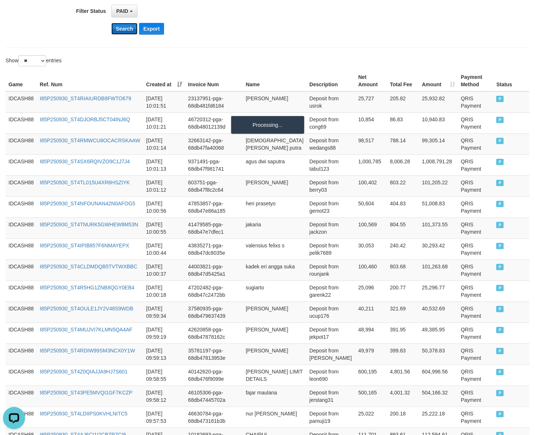
click at [131, 34] on button "Search" at bounding box center [124, 29] width 26 height 12
click at [123, 23] on button "Search" at bounding box center [124, 29] width 26 height 12
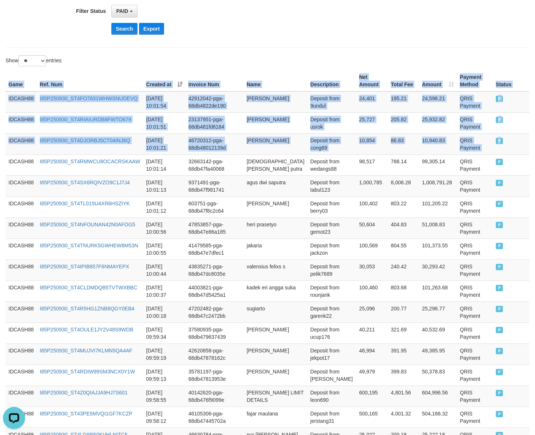
drag, startPoint x: 509, startPoint y: 139, endPoint x: 1, endPoint y: 79, distance: 511.5
click at [1, 79] on div "Game Ref. Num Created at Invoice Num Name Description Net Amount Total Fee Amou…" at bounding box center [267, 354] width 535 height 572
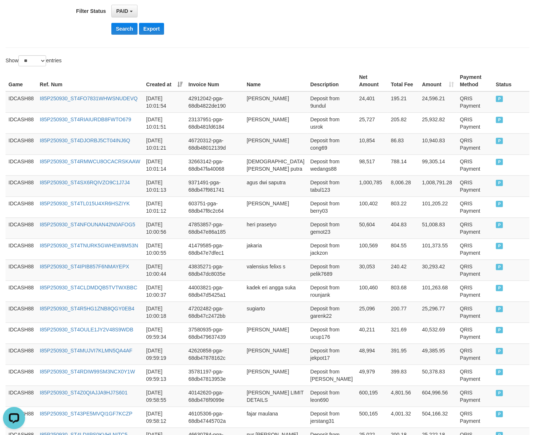
click at [111, 27] on div "Search Export" at bounding box center [223, 29] width 446 height 12
click at [118, 28] on button "Search" at bounding box center [124, 29] width 26 height 12
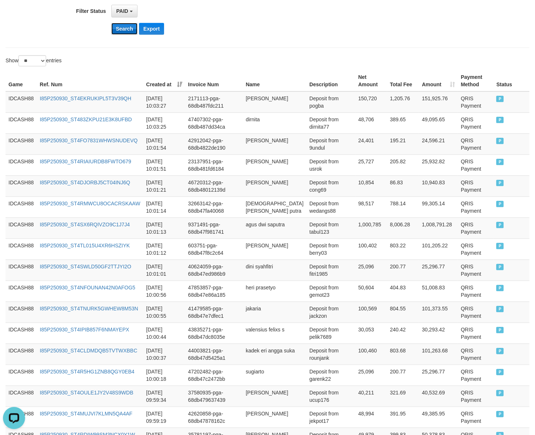
click at [122, 25] on button "Search" at bounding box center [124, 29] width 26 height 12
click at [118, 28] on button "Search" at bounding box center [124, 29] width 26 height 12
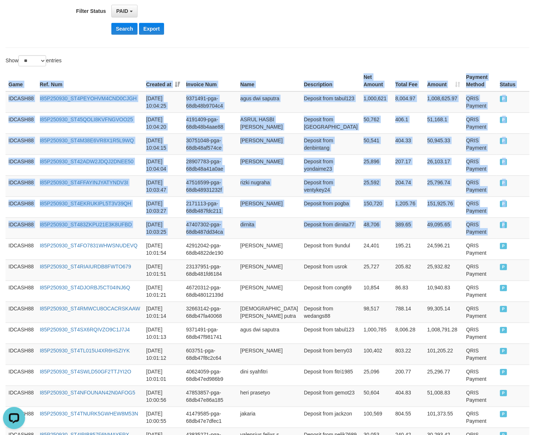
drag, startPoint x: 509, startPoint y: 229, endPoint x: 3, endPoint y: 75, distance: 528.8
click at [3, 75] on div "Game Ref. Num Created at Invoice Num Name Description Net Amount Total Fee Amou…" at bounding box center [267, 354] width 535 height 572
click at [123, 29] on button "Search" at bounding box center [124, 29] width 26 height 12
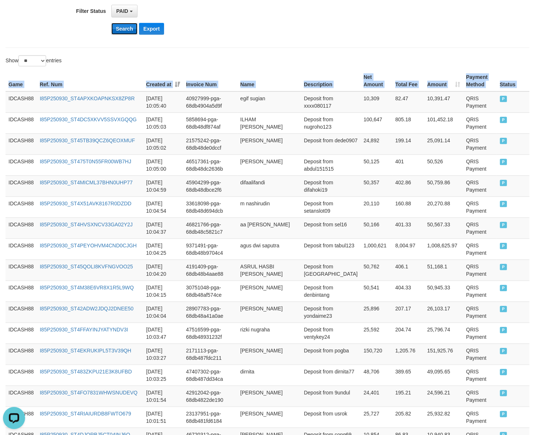
click at [120, 29] on button "Search" at bounding box center [124, 29] width 26 height 12
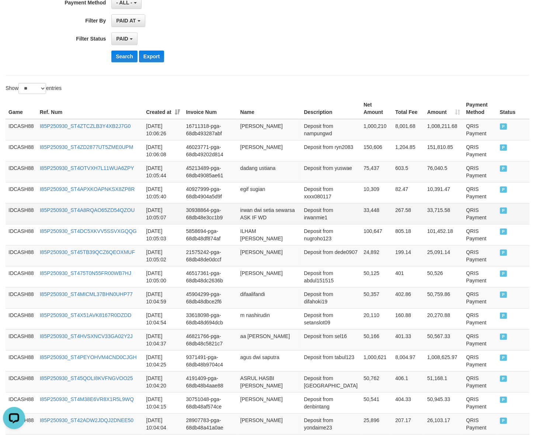
scroll to position [199, 0]
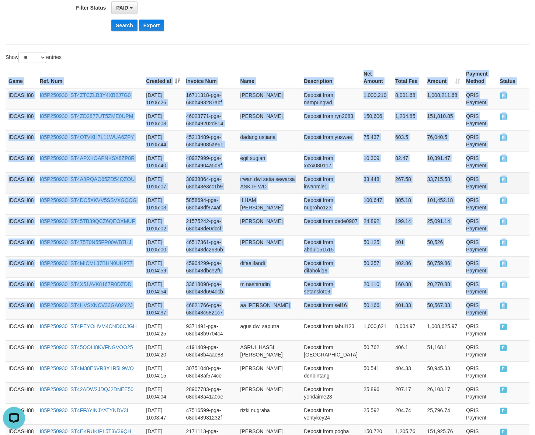
drag, startPoint x: 513, startPoint y: 317, endPoint x: 432, endPoint y: 185, distance: 154.9
click at [0, 155] on html "Toggle navigation Home Bank Account List Load By Website Group [ISPORT] IDCASH8…" at bounding box center [267, 247] width 535 height 893
click at [127, 24] on button "Search" at bounding box center [124, 26] width 26 height 12
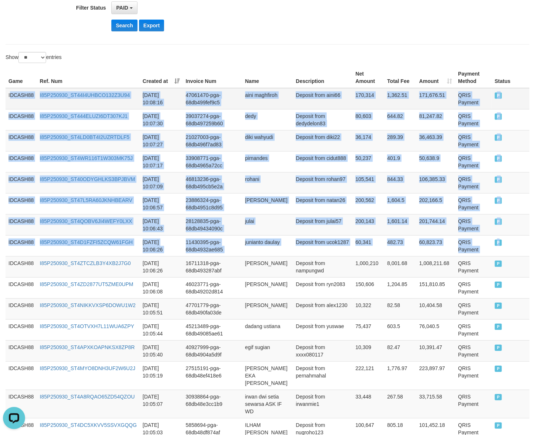
drag, startPoint x: 503, startPoint y: 251, endPoint x: 10, endPoint y: 90, distance: 518.3
click at [10, 90] on tbody "IDCASH88 I85P250930_ST44I4UHBCO132Z3U94 [DATE] 10:08:16 47061470-pga-68db499fef…" at bounding box center [268, 358] width 524 height 540
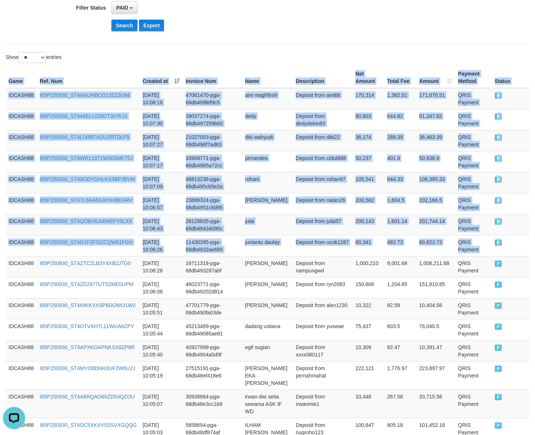
click at [7, 76] on th "Game" at bounding box center [21, 77] width 31 height 21
click at [122, 31] on button "Search" at bounding box center [124, 26] width 26 height 12
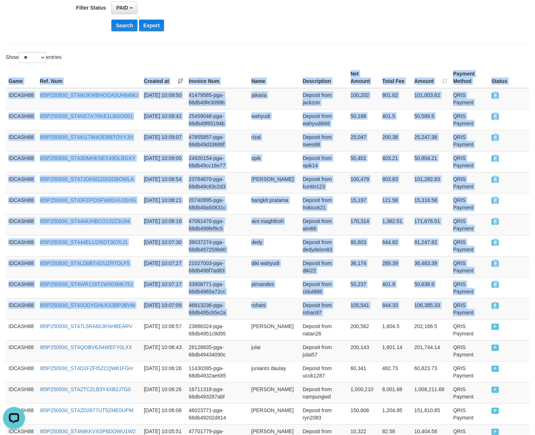
drag, startPoint x: 502, startPoint y: 310, endPoint x: -3, endPoint y: 85, distance: 553.0
click at [0, 85] on html "Toggle navigation Home Bank Account List Load By Website Group [ISPORT] IDCASH8…" at bounding box center [267, 255] width 535 height 908
click at [126, 28] on button "Search" at bounding box center [124, 26] width 26 height 12
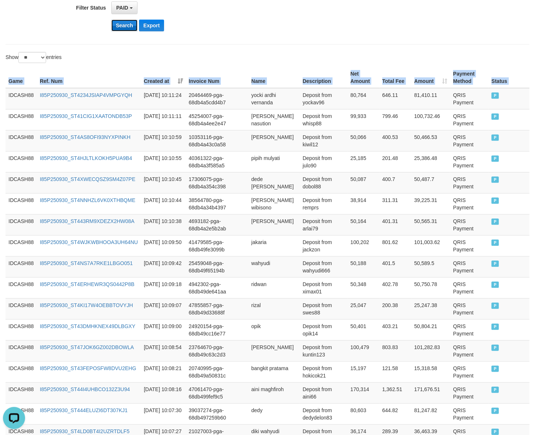
click at [117, 24] on button "Search" at bounding box center [124, 26] width 26 height 12
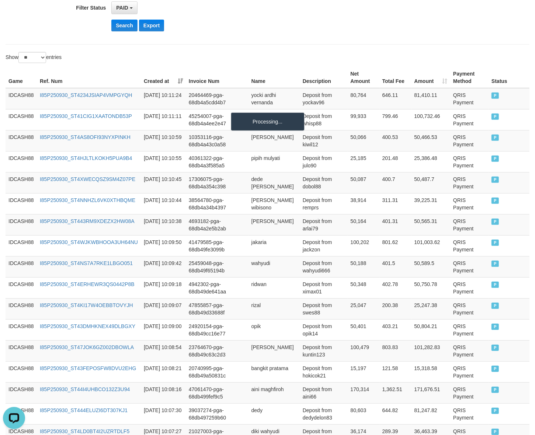
click at [144, 57] on div "Show ** ** ** *** entries" at bounding box center [134, 58] width 257 height 13
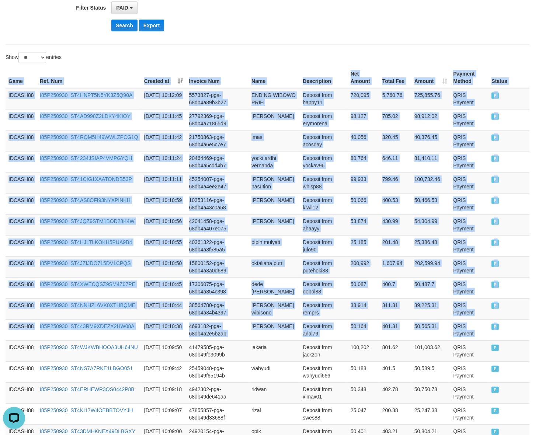
drag, startPoint x: 515, startPoint y: 331, endPoint x: -29, endPoint y: 90, distance: 595.5
click at [0, 90] on html "Toggle navigation Home Bank Account List Load By Website Group [ISPORT] IDCASH8…" at bounding box center [267, 247] width 535 height 893
click at [127, 26] on button "Search" at bounding box center [124, 26] width 26 height 12
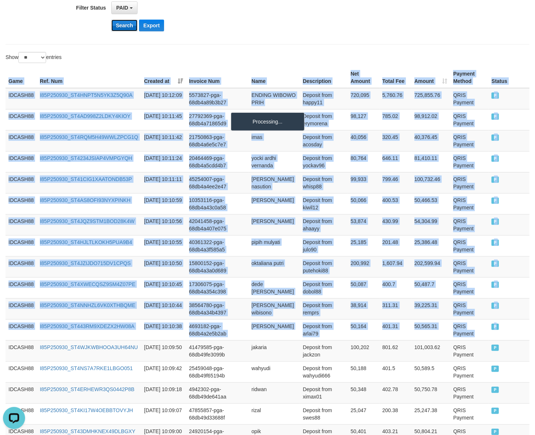
click at [127, 26] on button "Search" at bounding box center [124, 26] width 26 height 12
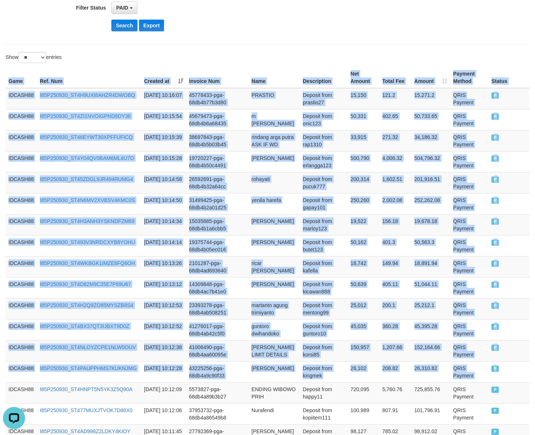
drag, startPoint x: 508, startPoint y: 380, endPoint x: 0, endPoint y: 97, distance: 581.5
click at [0, 97] on div "Game Ref. Num Created at Invoice Num Name Description Net Amount Total Fee Amou…" at bounding box center [267, 351] width 535 height 572
click at [118, 31] on button "Search" at bounding box center [124, 26] width 26 height 12
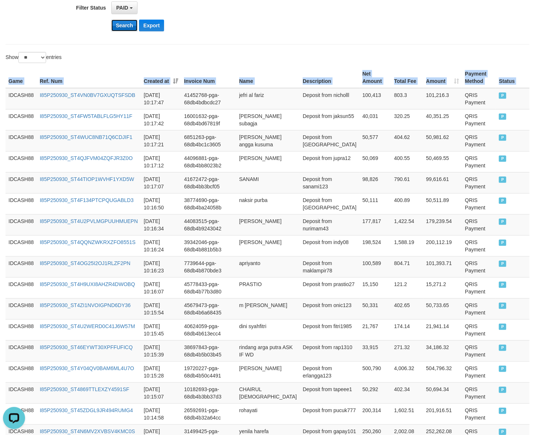
click at [118, 27] on button "Search" at bounding box center [124, 26] width 26 height 12
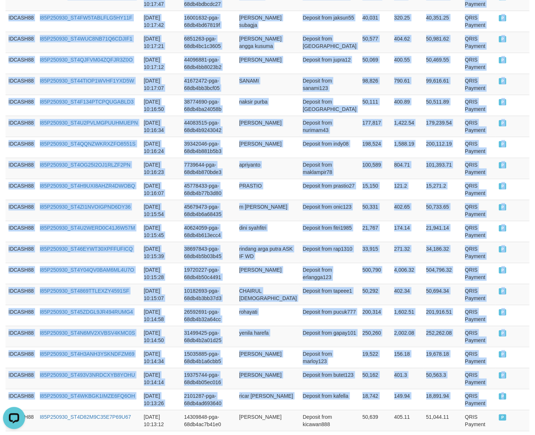
scroll to position [0, 0]
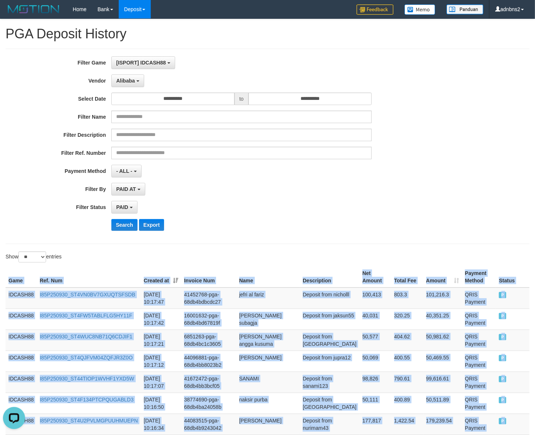
drag, startPoint x: 498, startPoint y: 238, endPoint x: -14, endPoint y: 286, distance: 515.0
click at [117, 222] on button "Search" at bounding box center [124, 225] width 26 height 12
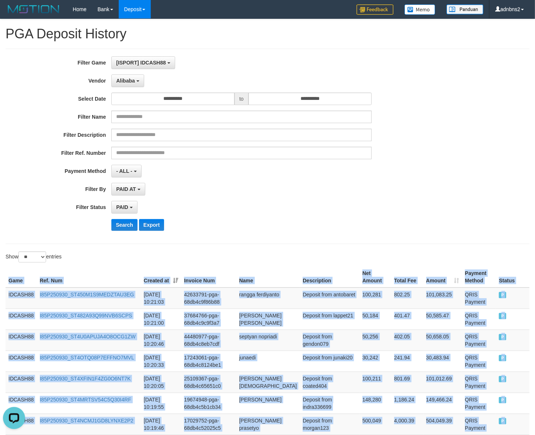
drag, startPoint x: 508, startPoint y: 192, endPoint x: 6, endPoint y: 288, distance: 510.6
click at [121, 229] on button "Search" at bounding box center [124, 225] width 26 height 12
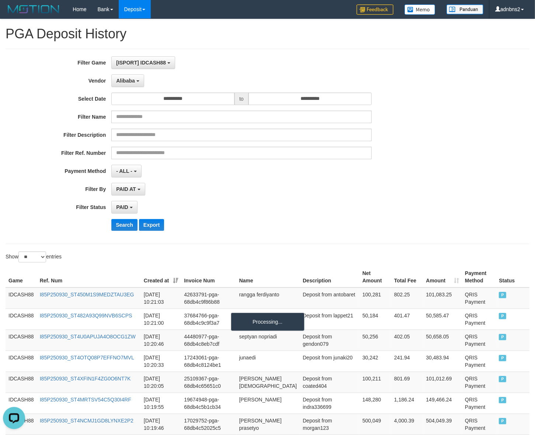
scroll to position [262, 0]
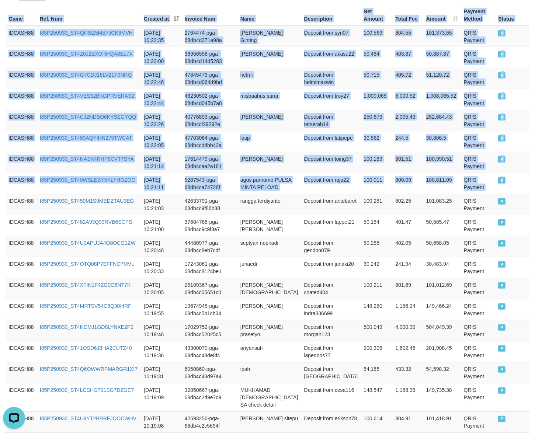
drag, startPoint x: 506, startPoint y: 191, endPoint x: -15, endPoint y: 28, distance: 546.2
click at [0, 28] on html "Toggle navigation Home Bank Account List Load By Website Group [ISPORT] IDCASH8…" at bounding box center [267, 188] width 535 height 900
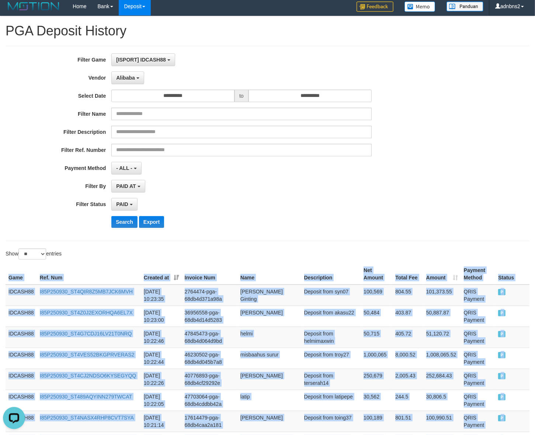
scroll to position [0, 0]
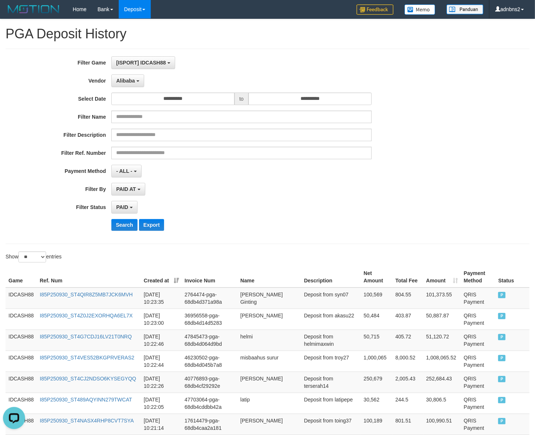
click at [109, 222] on div "Search Export" at bounding box center [223, 225] width 446 height 12
drag, startPoint x: 111, startPoint y: 222, endPoint x: 118, endPoint y: 227, distance: 9.0
click at [118, 227] on button "Search" at bounding box center [124, 225] width 26 height 12
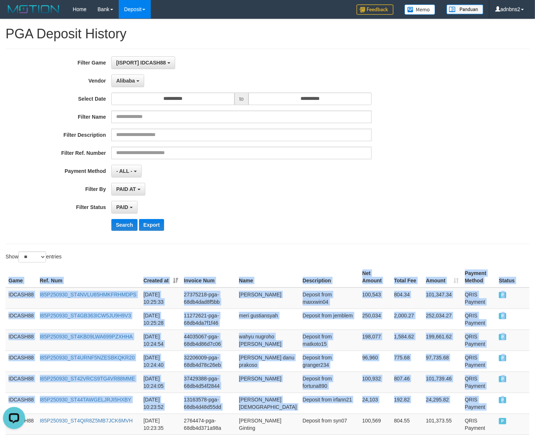
drag, startPoint x: 512, startPoint y: 404, endPoint x: 13, endPoint y: 278, distance: 514.1
click at [117, 231] on button "Search" at bounding box center [124, 225] width 26 height 12
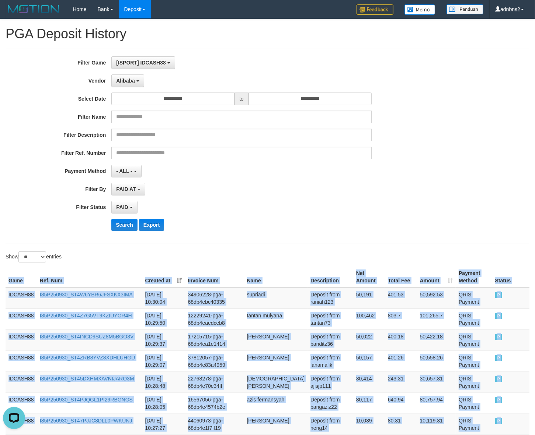
drag, startPoint x: 518, startPoint y: 194, endPoint x: -1, endPoint y: 286, distance: 527.5
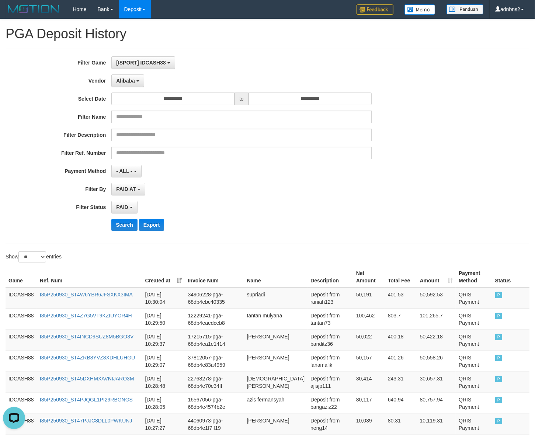
click at [108, 228] on div "Search Export" at bounding box center [223, 225] width 446 height 12
click at [111, 229] on button "Search" at bounding box center [124, 225] width 26 height 12
click at [128, 233] on div "**********" at bounding box center [223, 146] width 446 height 180
click at [128, 215] on div "**********" at bounding box center [223, 146] width 446 height 180
click at [131, 225] on button "Search" at bounding box center [124, 225] width 26 height 12
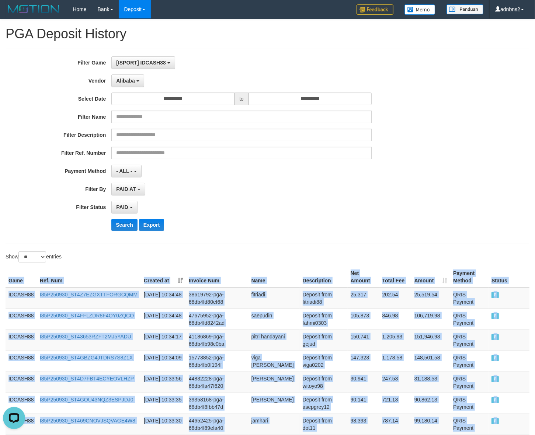
drag, startPoint x: 514, startPoint y: 342, endPoint x: -4, endPoint y: 286, distance: 521.6
click at [128, 228] on button "Search" at bounding box center [124, 225] width 26 height 12
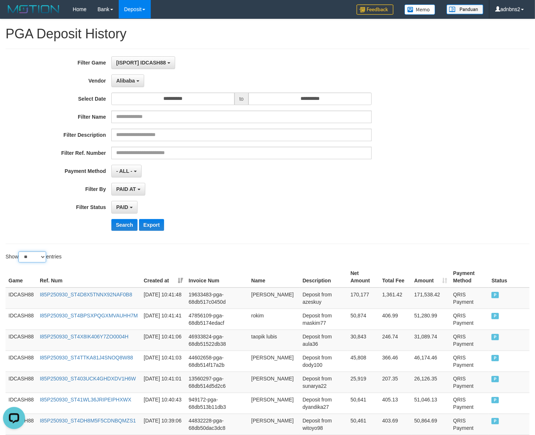
click at [41, 258] on select "** ** ** ***" at bounding box center [32, 256] width 28 height 11
click at [20, 253] on select "** ** ** ***" at bounding box center [32, 256] width 28 height 11
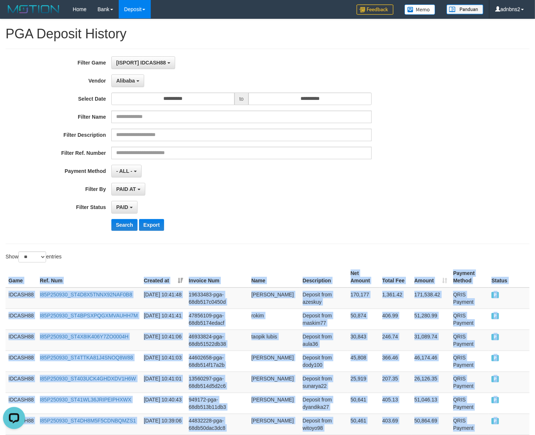
drag, startPoint x: 518, startPoint y: 187, endPoint x: 4, endPoint y: 284, distance: 523.3
click at [117, 224] on button "Search" at bounding box center [124, 225] width 26 height 12
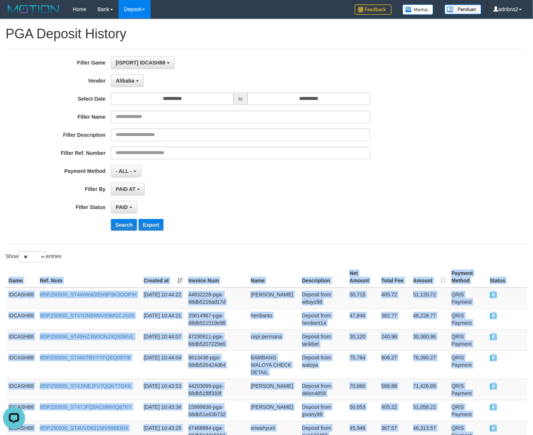
drag, startPoint x: 516, startPoint y: 190, endPoint x: -2, endPoint y: 272, distance: 524.4
click at [115, 222] on button "Search" at bounding box center [124, 225] width 26 height 12
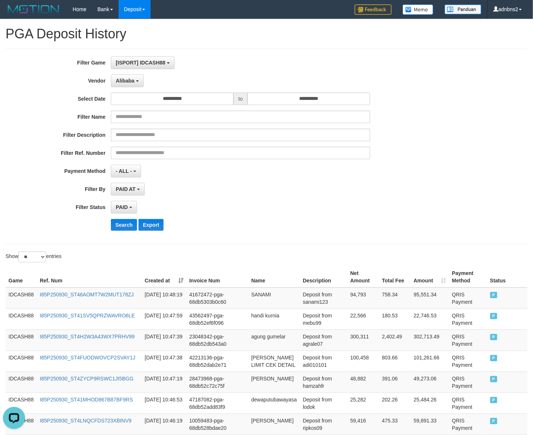
click at [410, 205] on div "**********" at bounding box center [222, 207] width 445 height 13
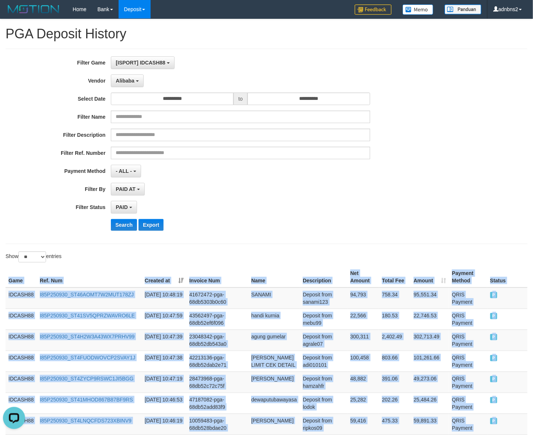
drag, startPoint x: 501, startPoint y: 188, endPoint x: 2, endPoint y: 273, distance: 505.5
click at [126, 229] on button "Search" at bounding box center [124, 225] width 26 height 12
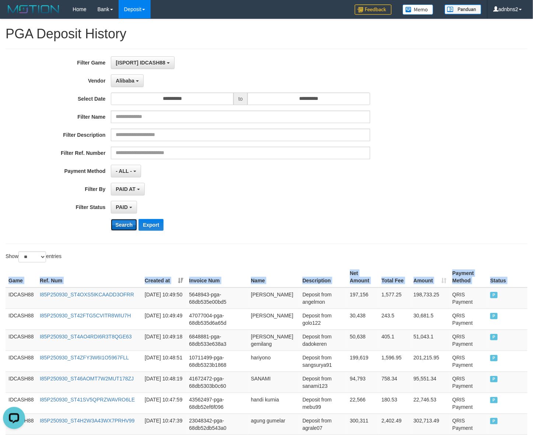
click at [120, 231] on button "Search" at bounding box center [124, 225] width 26 height 12
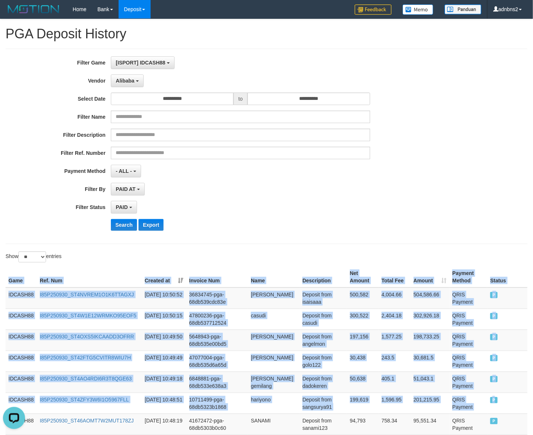
drag, startPoint x: 515, startPoint y: 402, endPoint x: 3, endPoint y: 290, distance: 524.0
click at [116, 227] on button "Search" at bounding box center [124, 225] width 26 height 12
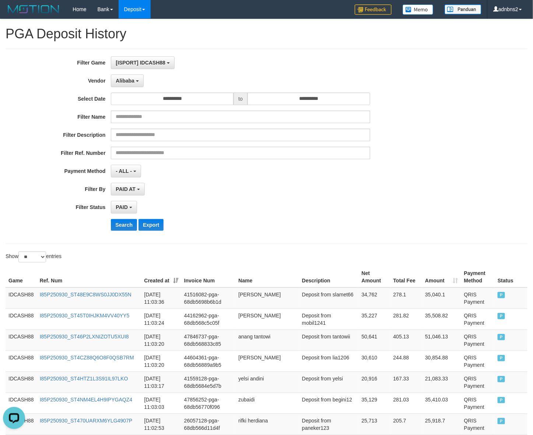
click at [47, 255] on label "Show ** ** ** *** entries" at bounding box center [34, 256] width 56 height 11
click at [46, 255] on select "** ** ** ***" at bounding box center [32, 256] width 28 height 11
click at [40, 254] on select "** ** ** ***" at bounding box center [32, 256] width 28 height 11
select select "***"
click at [20, 253] on select "** ** ** ***" at bounding box center [32, 256] width 28 height 11
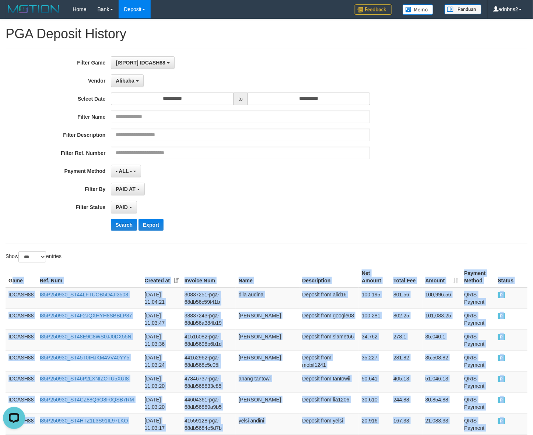
drag, startPoint x: 509, startPoint y: 190, endPoint x: 12, endPoint y: 281, distance: 505.2
click at [113, 231] on button "Search" at bounding box center [124, 225] width 26 height 12
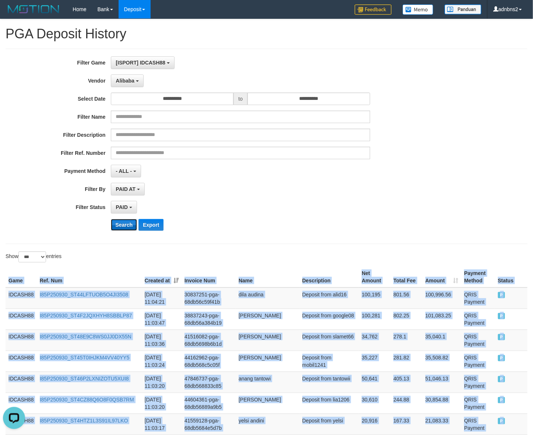
click at [113, 231] on button "Search" at bounding box center [124, 225] width 26 height 12
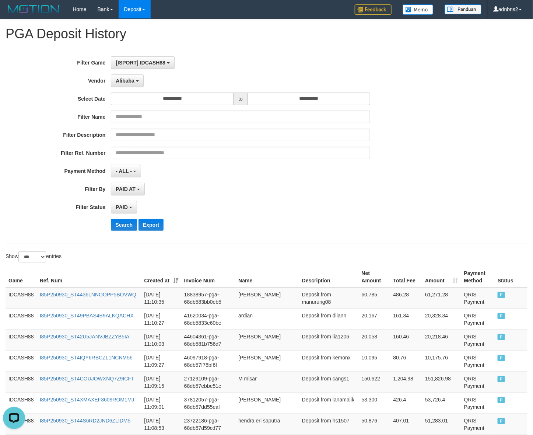
click at [230, 217] on div "**********" at bounding box center [222, 146] width 445 height 180
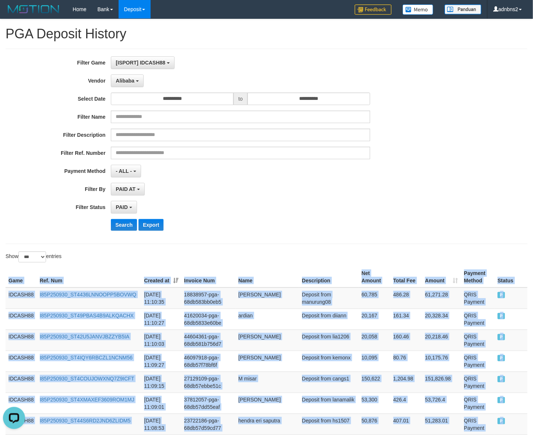
drag, startPoint x: 512, startPoint y: 200, endPoint x: -3, endPoint y: 281, distance: 521.7
click at [117, 231] on button "Search" at bounding box center [124, 225] width 26 height 12
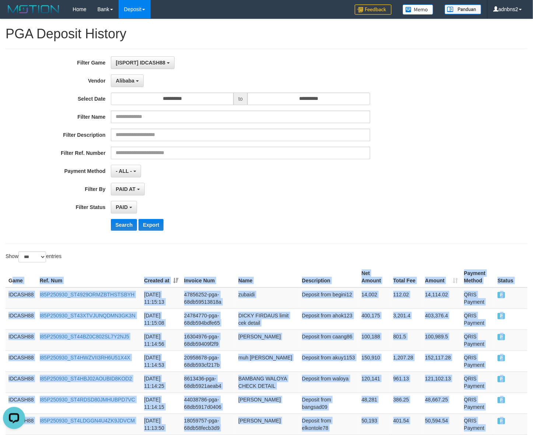
drag, startPoint x: 502, startPoint y: 197, endPoint x: 11, endPoint y: 280, distance: 497.9
click at [7, 276] on th "Game" at bounding box center [21, 277] width 31 height 21
click at [122, 231] on button "Search" at bounding box center [124, 225] width 26 height 12
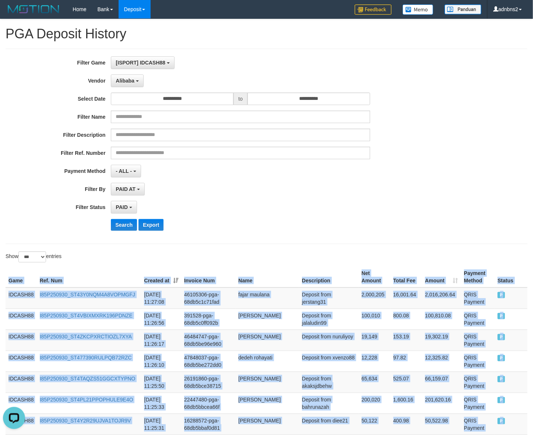
drag, startPoint x: 513, startPoint y: 132, endPoint x: 8, endPoint y: 285, distance: 528.0
